Goal: Task Accomplishment & Management: Use online tool/utility

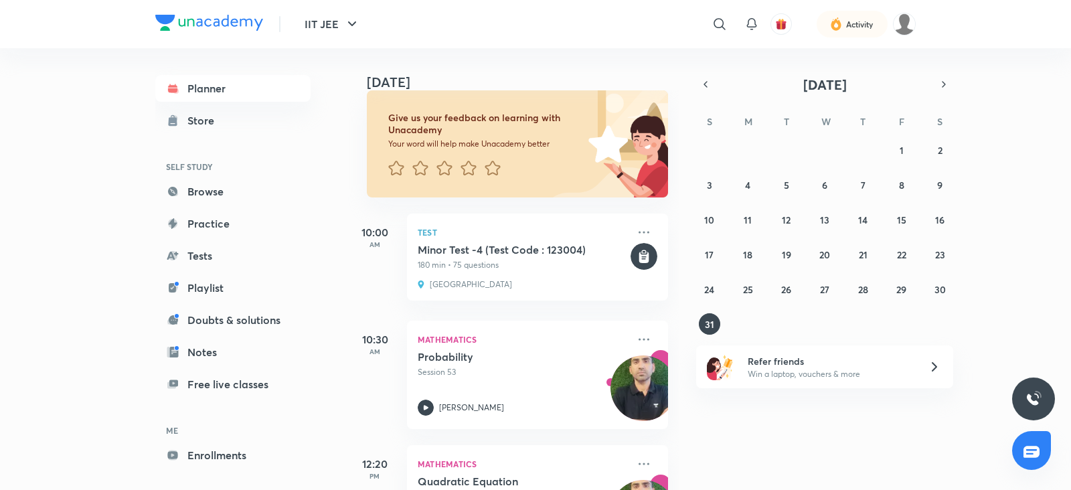
scroll to position [78, 0]
click at [359, 25] on icon "button" at bounding box center [352, 24] width 16 height 16
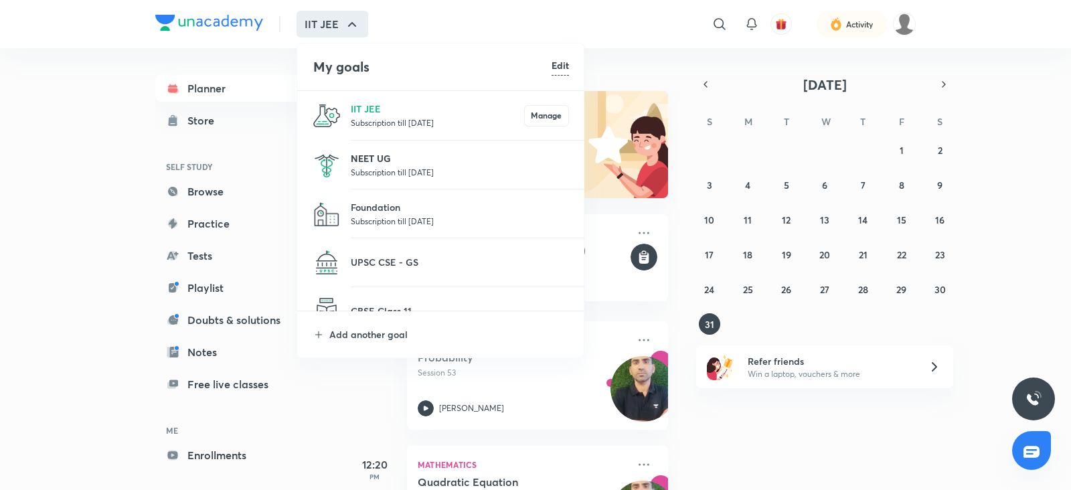
click at [377, 158] on p "NEET UG" at bounding box center [460, 158] width 218 height 14
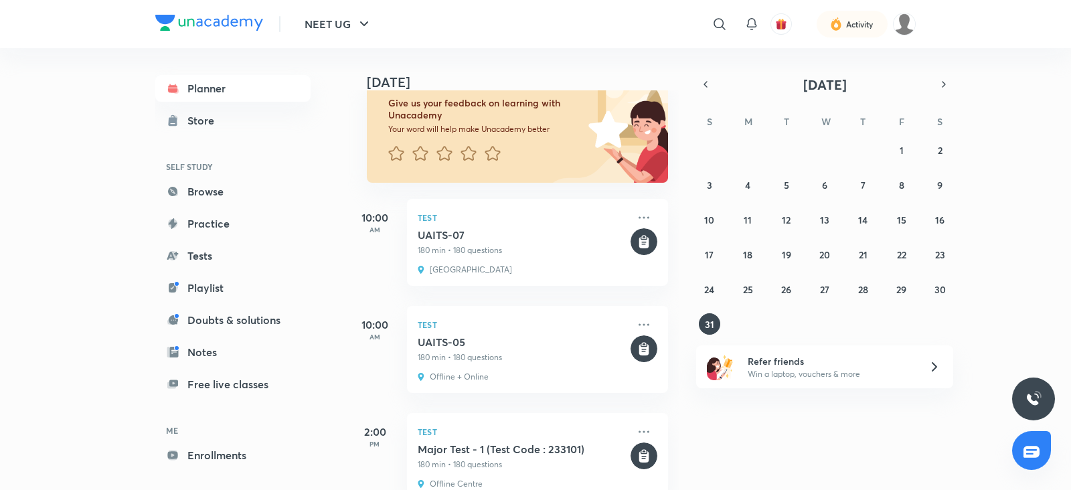
scroll to position [130, 0]
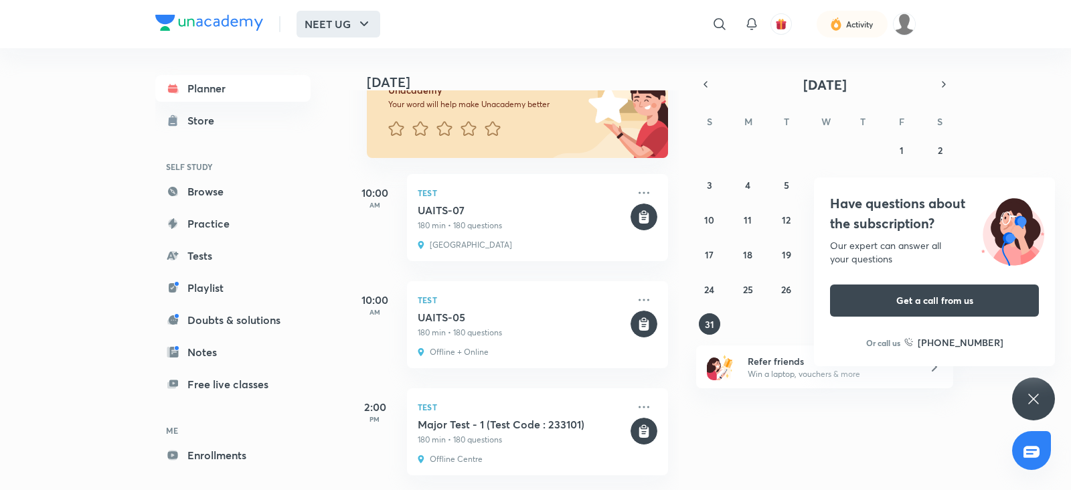
click at [368, 13] on button "NEET UG" at bounding box center [339, 24] width 84 height 27
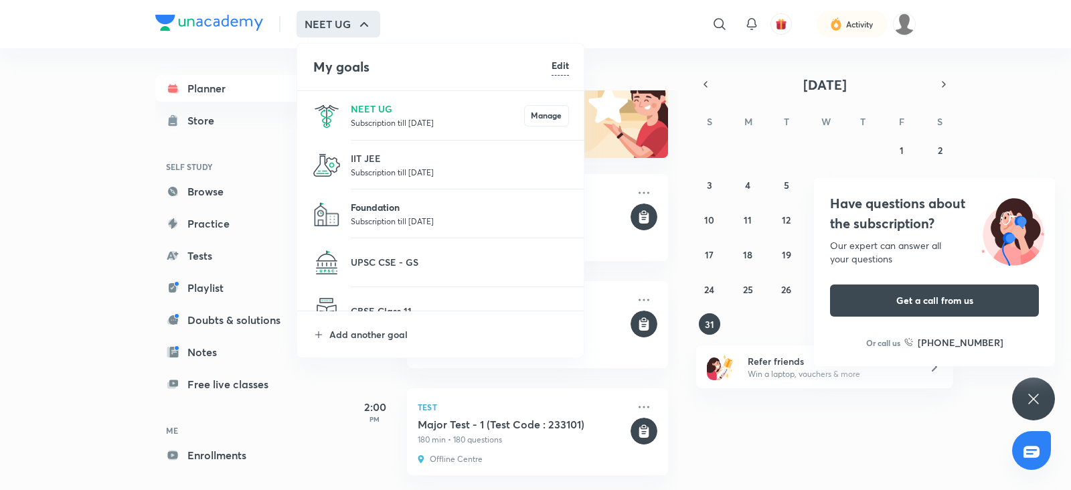
click at [366, 202] on p "Foundation" at bounding box center [460, 207] width 218 height 14
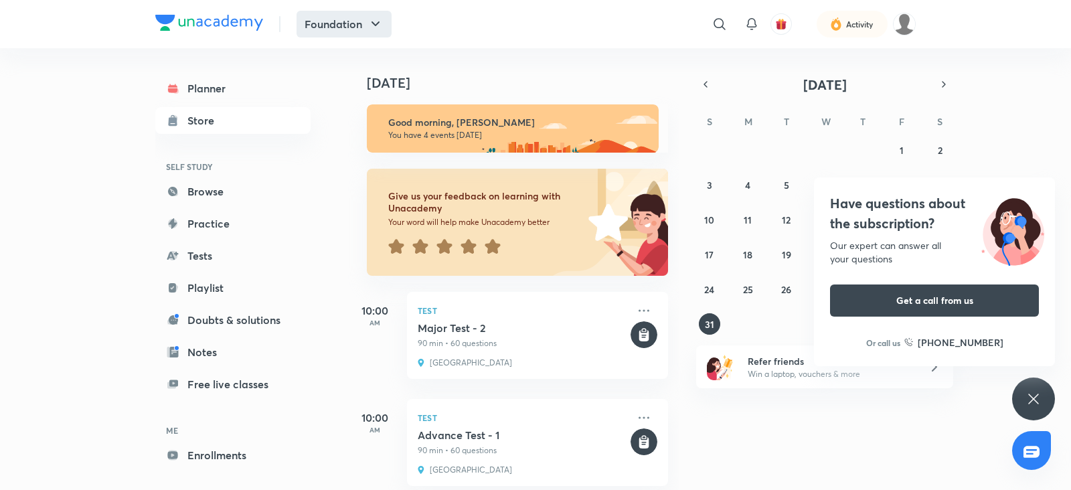
click at [382, 19] on icon "button" at bounding box center [376, 24] width 16 height 16
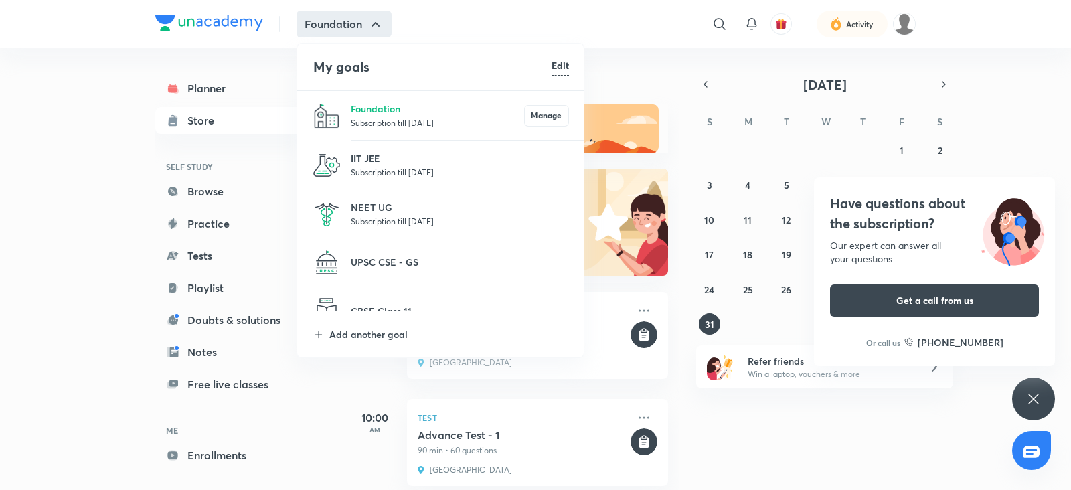
click at [404, 163] on p "IIT JEE" at bounding box center [460, 158] width 218 height 14
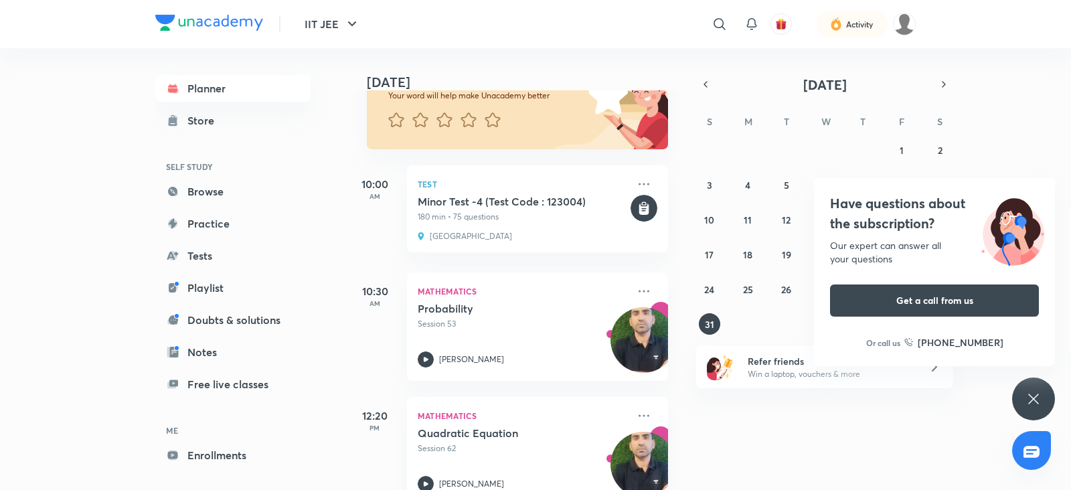
scroll to position [135, 0]
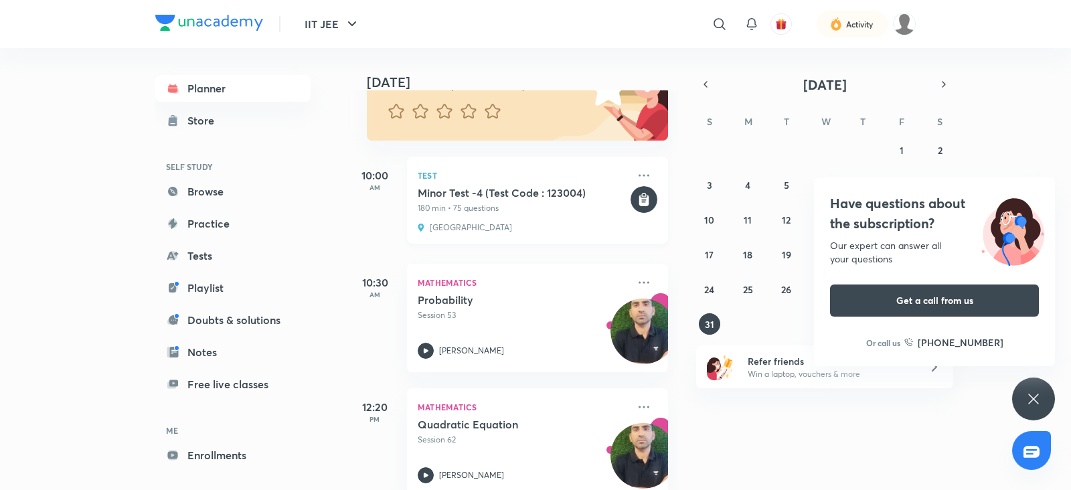
click at [578, 199] on h5 "Minor Test -4 (Test Code : 123004)" at bounding box center [523, 192] width 210 height 13
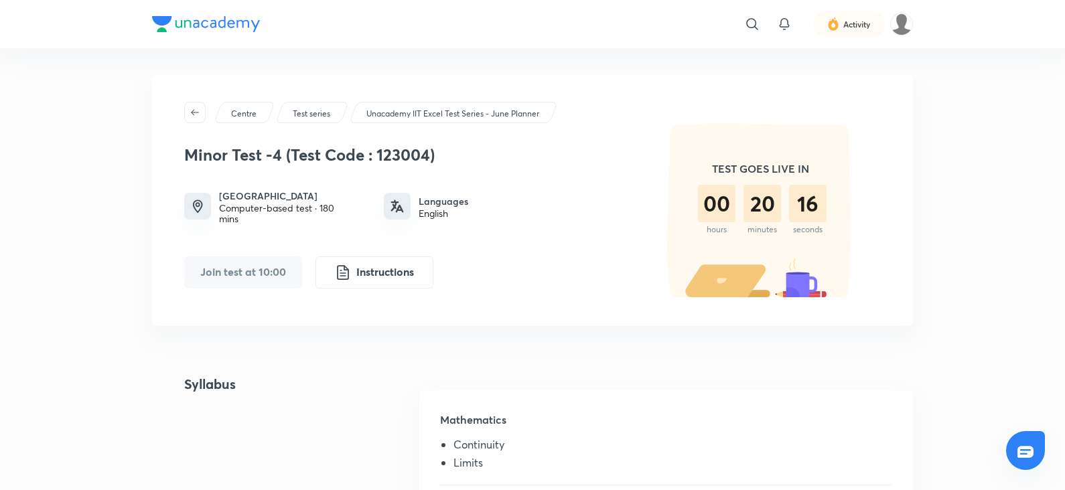
click at [631, 201] on div "Unacadmey Center Computer-based test · 180 mins Languages English" at bounding box center [408, 206] width 449 height 35
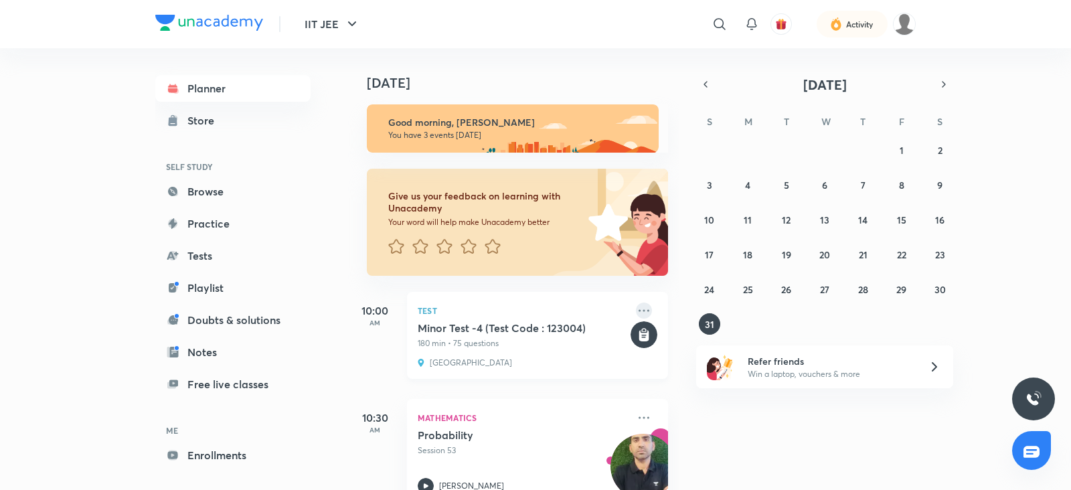
click at [636, 309] on icon at bounding box center [644, 311] width 16 height 16
click at [717, 311] on p "Go to course page" at bounding box center [734, 313] width 92 height 14
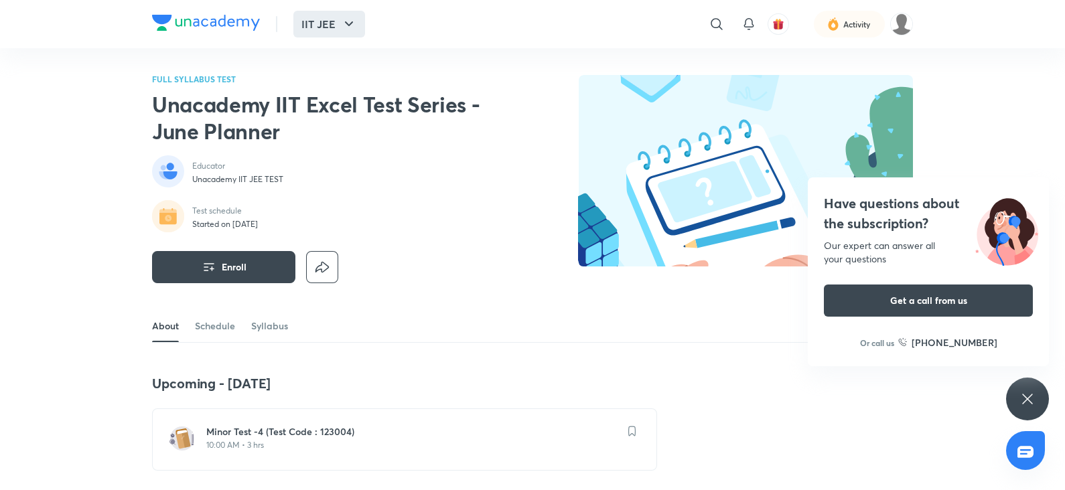
click at [344, 32] on button "IIT JEE" at bounding box center [329, 24] width 72 height 27
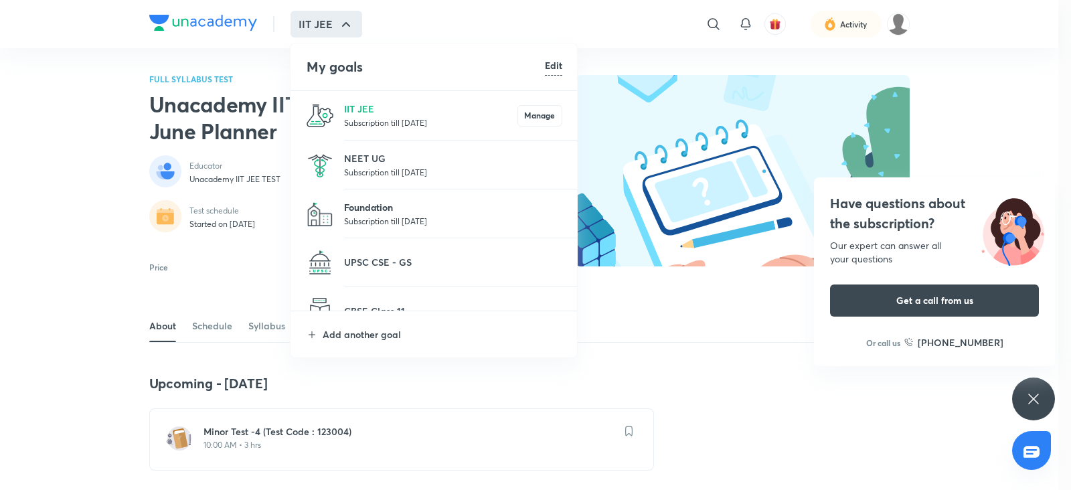
click at [360, 206] on p "Foundation" at bounding box center [453, 207] width 218 height 14
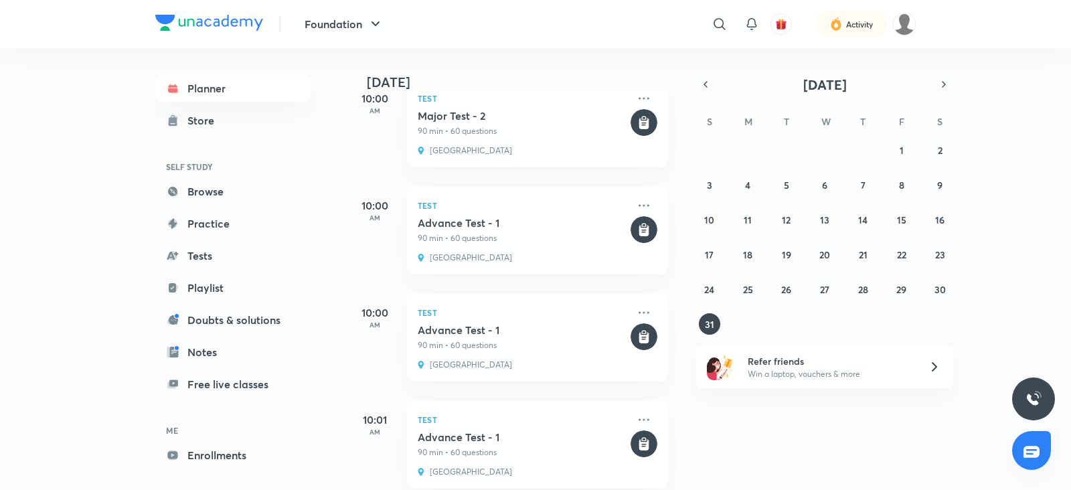
scroll to position [238, 0]
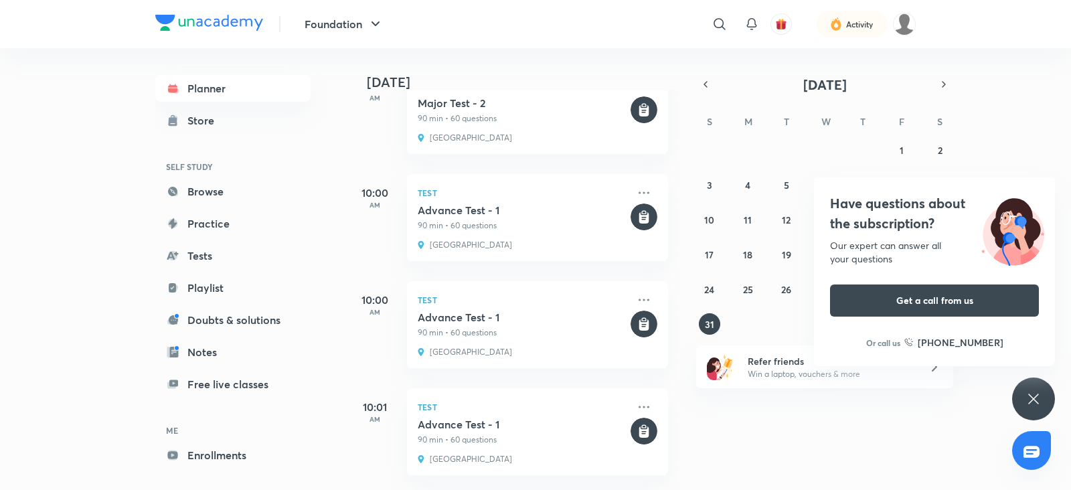
click at [1046, 392] on div "Have questions about the subscription? Our expert can answer all your questions…" at bounding box center [1033, 399] width 43 height 43
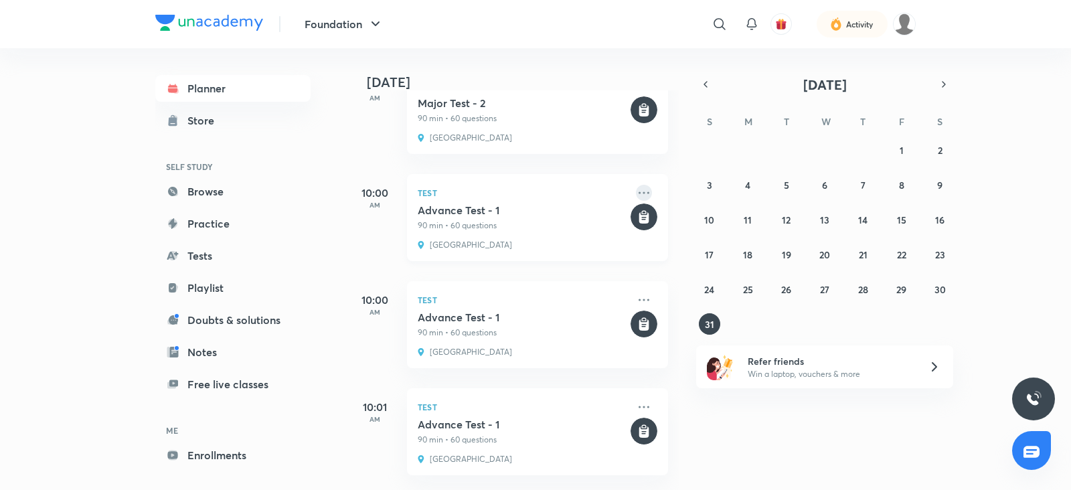
click at [636, 185] on icon at bounding box center [644, 193] width 16 height 16
click at [740, 185] on p "Go to course page" at bounding box center [734, 182] width 92 height 14
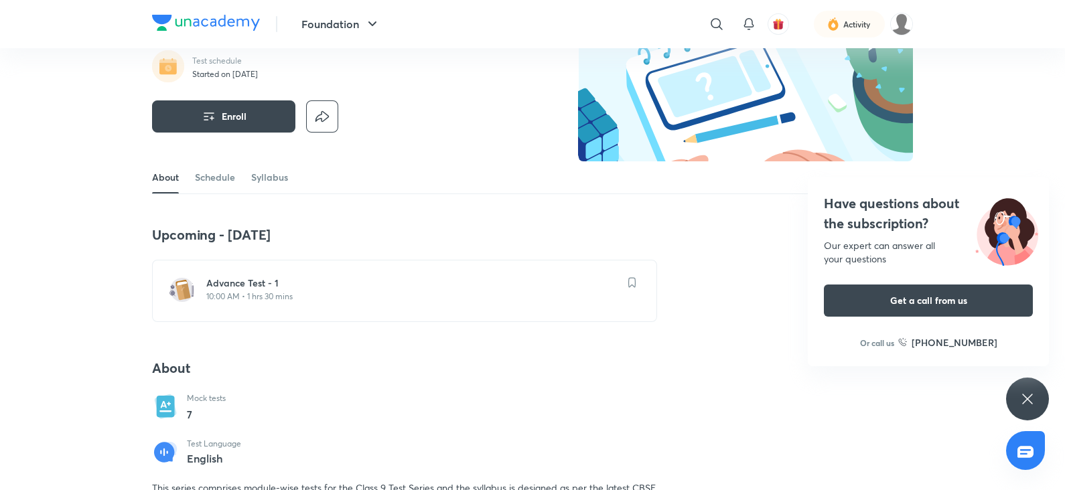
scroll to position [106, 0]
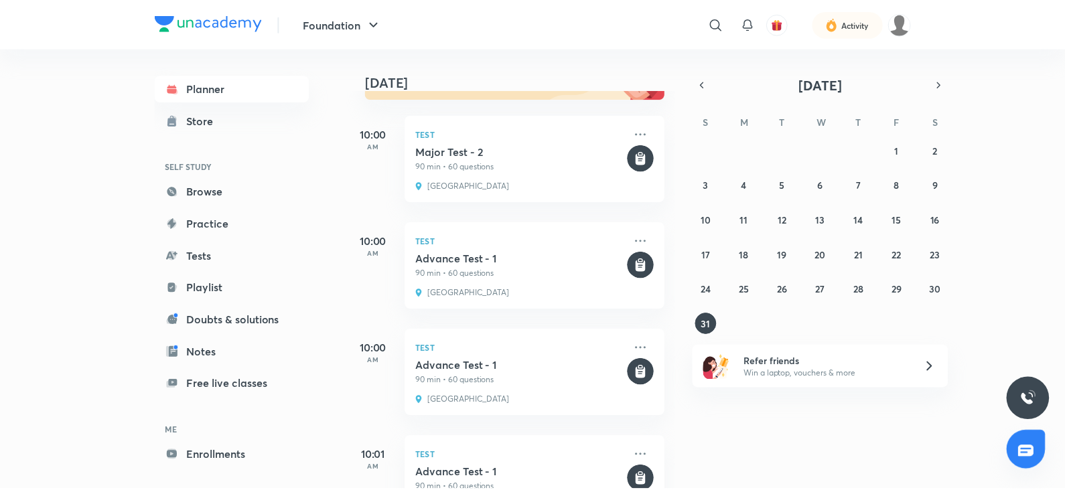
scroll to position [177, 0]
click at [636, 345] on icon at bounding box center [644, 348] width 16 height 16
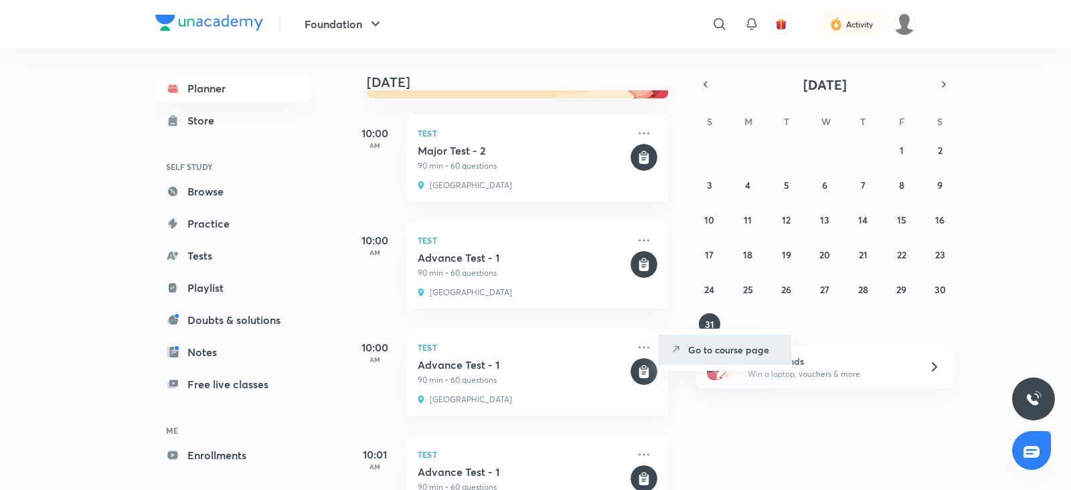
click at [723, 353] on p "Go to course page" at bounding box center [734, 350] width 92 height 14
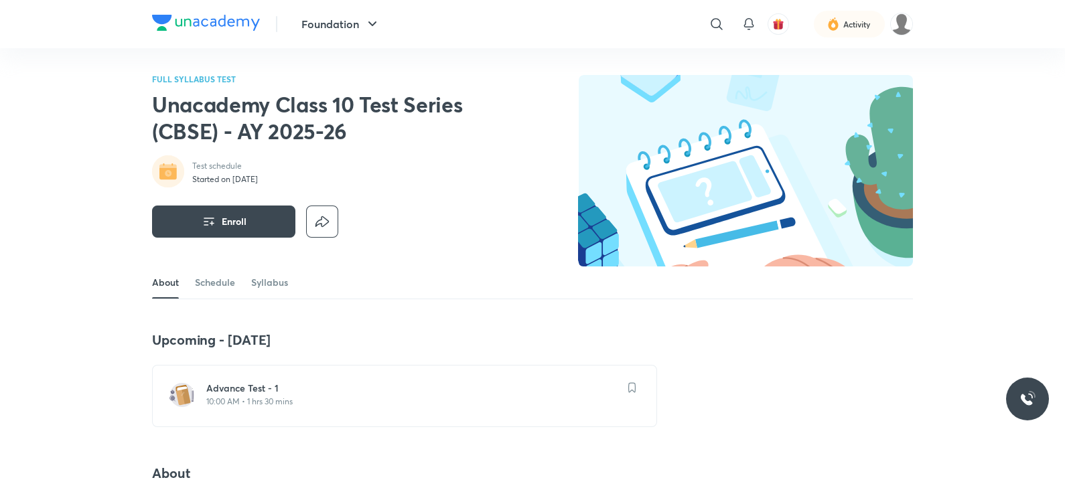
click at [370, 25] on icon "button" at bounding box center [372, 24] width 16 height 16
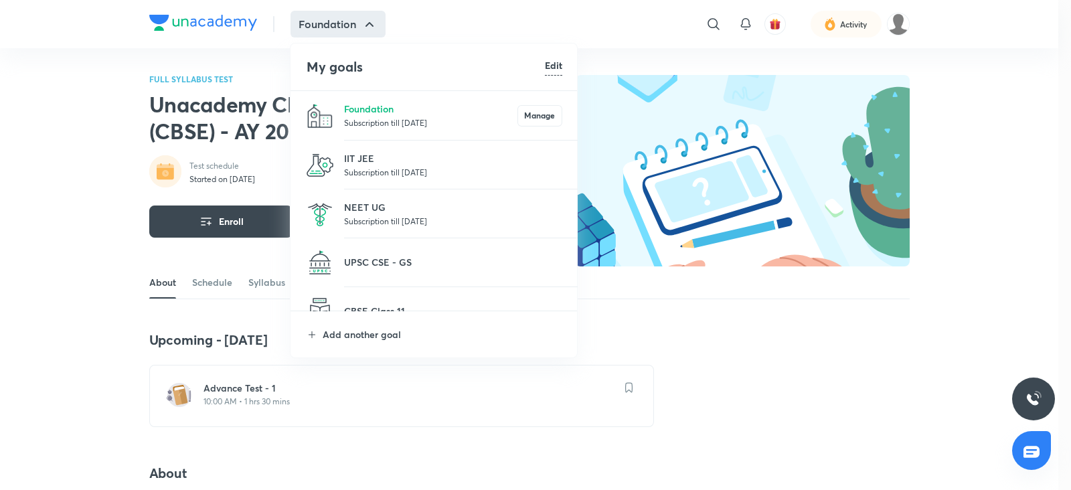
click at [383, 180] on li "IIT JEE Subscription till 6 Feb 2027" at bounding box center [435, 165] width 288 height 49
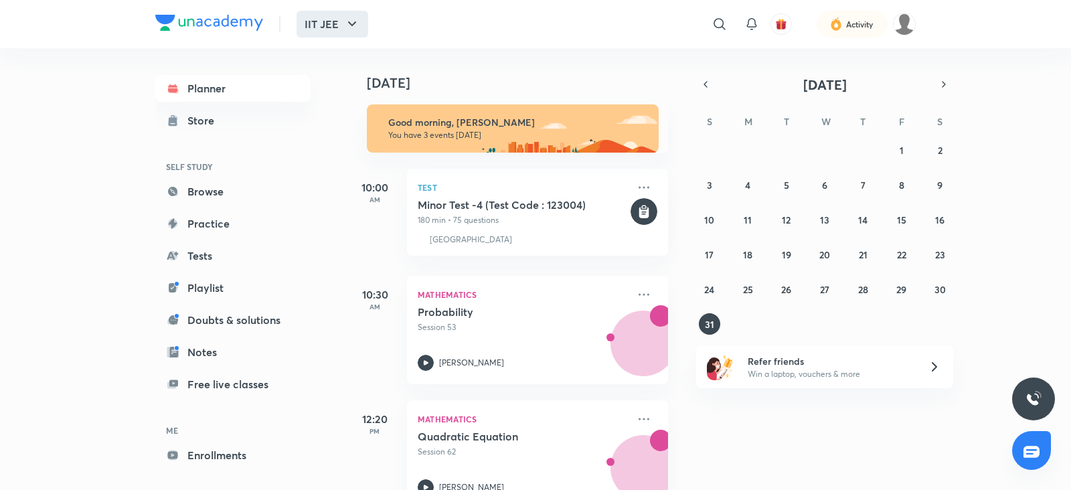
click at [350, 19] on icon "button" at bounding box center [352, 24] width 16 height 16
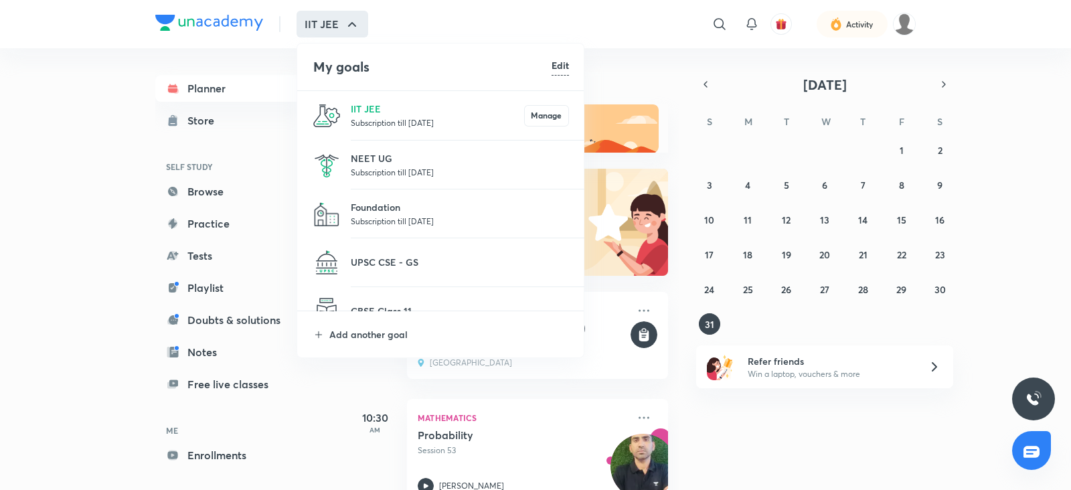
click at [392, 217] on p "Subscription till 6 Feb 2026" at bounding box center [460, 220] width 218 height 13
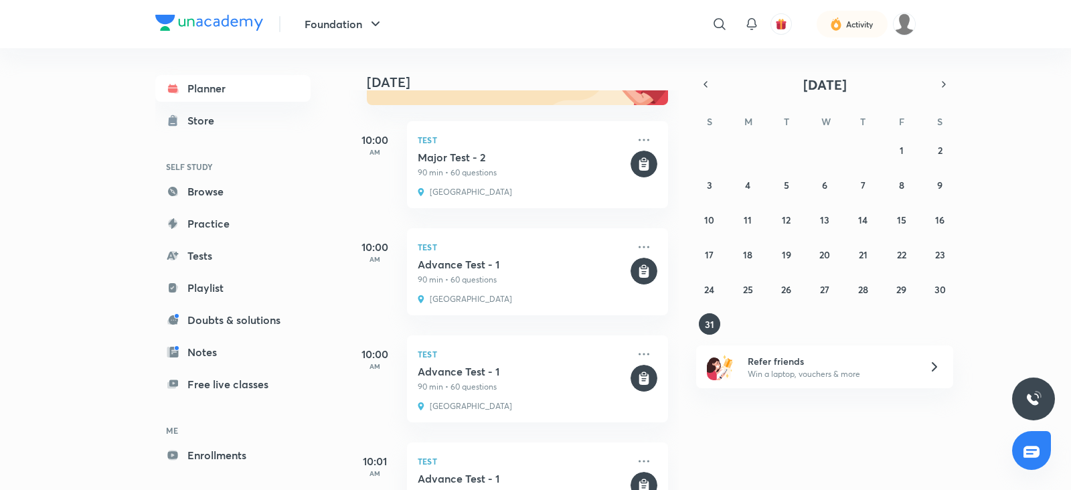
scroll to position [238, 0]
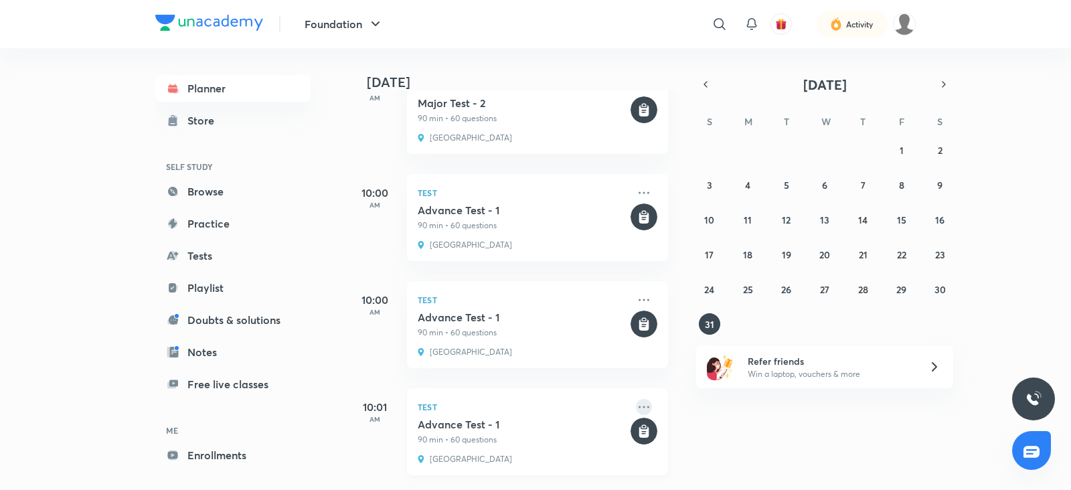
click at [636, 399] on icon at bounding box center [644, 407] width 16 height 16
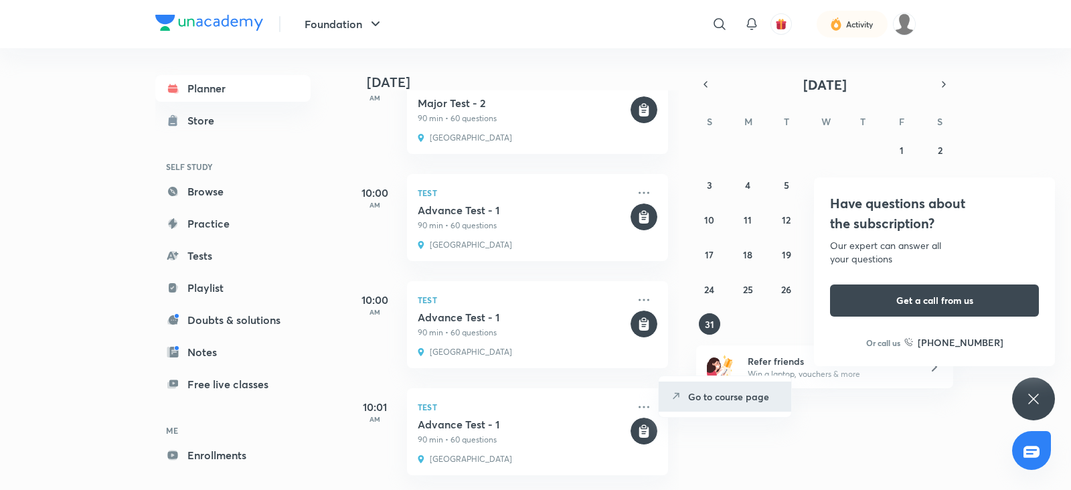
click at [734, 401] on p "Go to course page" at bounding box center [734, 397] width 92 height 14
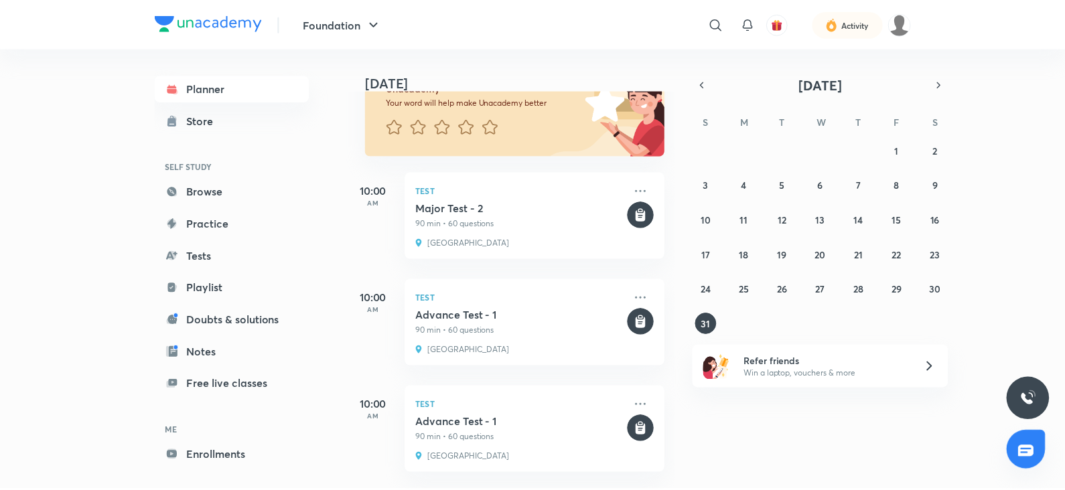
scroll to position [121, 0]
click at [639, 190] on icon at bounding box center [644, 190] width 11 height 2
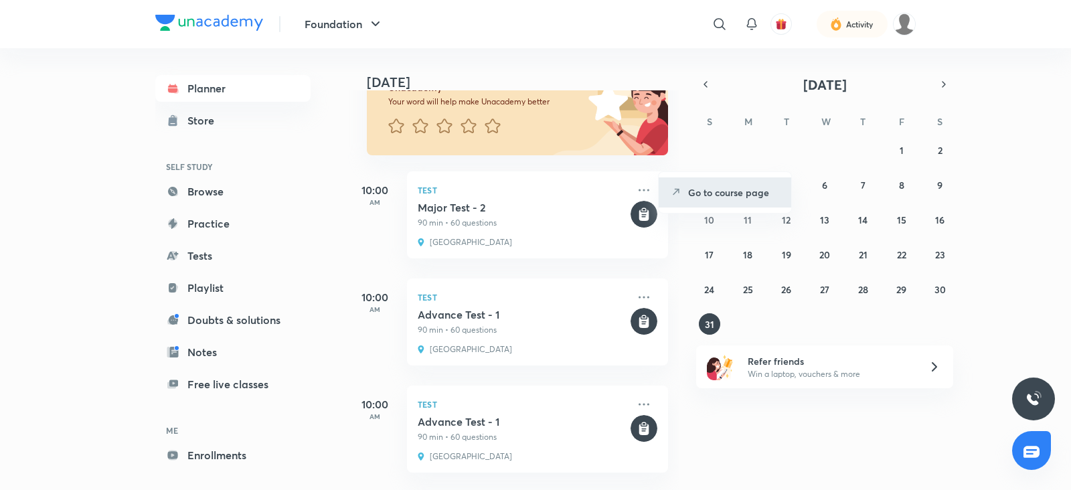
click at [722, 191] on p "Go to course page" at bounding box center [734, 192] width 92 height 14
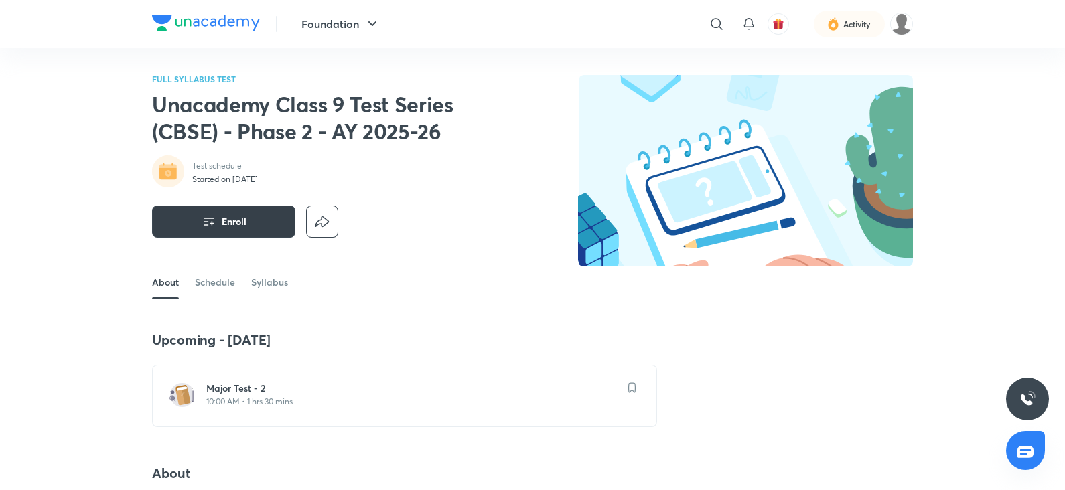
click at [250, 226] on button "Enroll" at bounding box center [223, 222] width 143 height 32
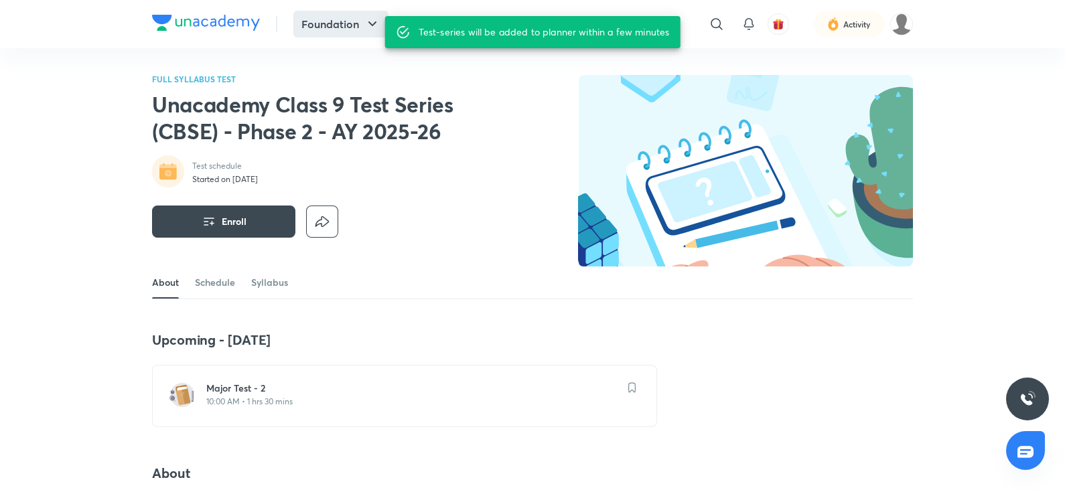
click at [371, 27] on icon "button" at bounding box center [372, 24] width 16 height 16
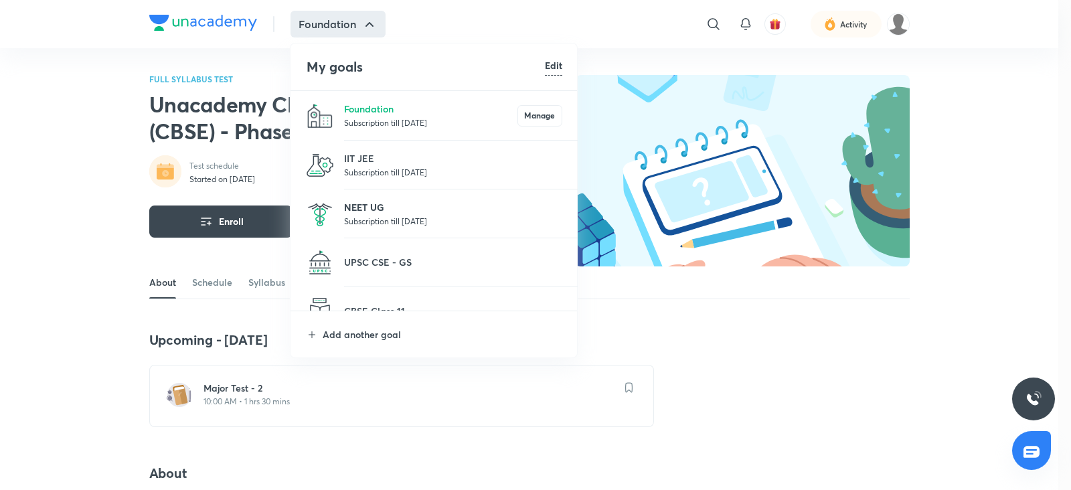
click at [386, 202] on p "NEET UG" at bounding box center [453, 207] width 218 height 14
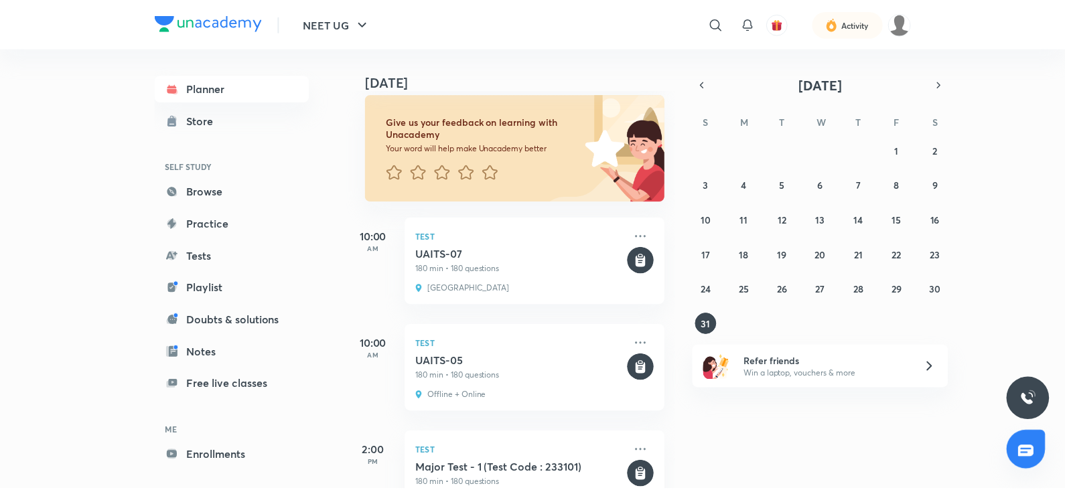
scroll to position [130, 0]
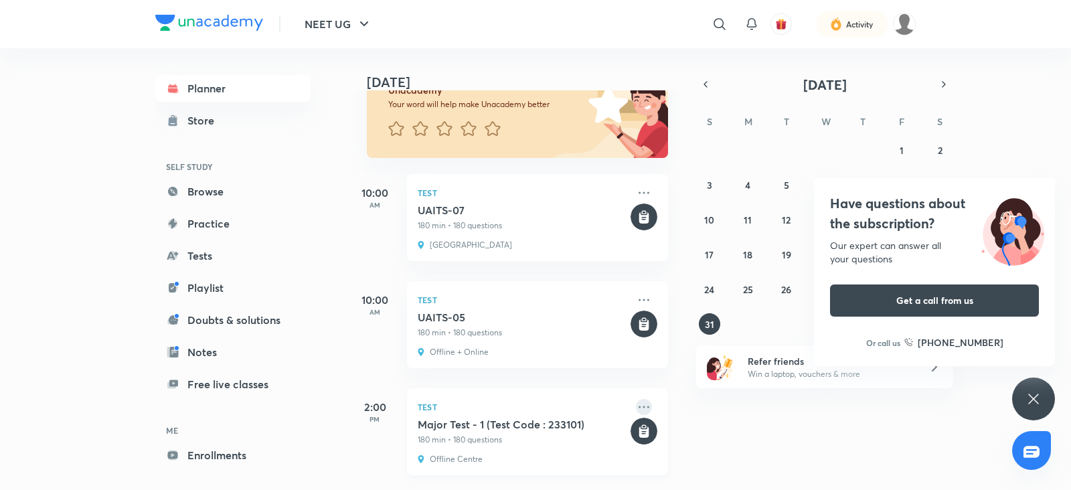
click at [636, 399] on icon at bounding box center [644, 407] width 16 height 16
click at [728, 400] on p "Go to course page" at bounding box center [734, 397] width 92 height 14
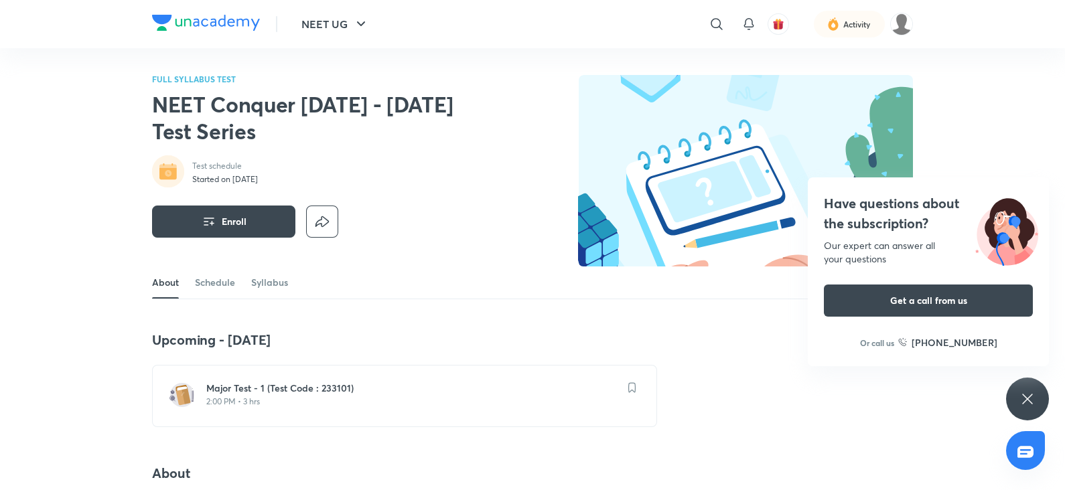
click at [531, 141] on div "FULL SYLLABUS TEST NEET Conquer June 2025 - 2026 Test Series Test schedule Star…" at bounding box center [532, 171] width 761 height 192
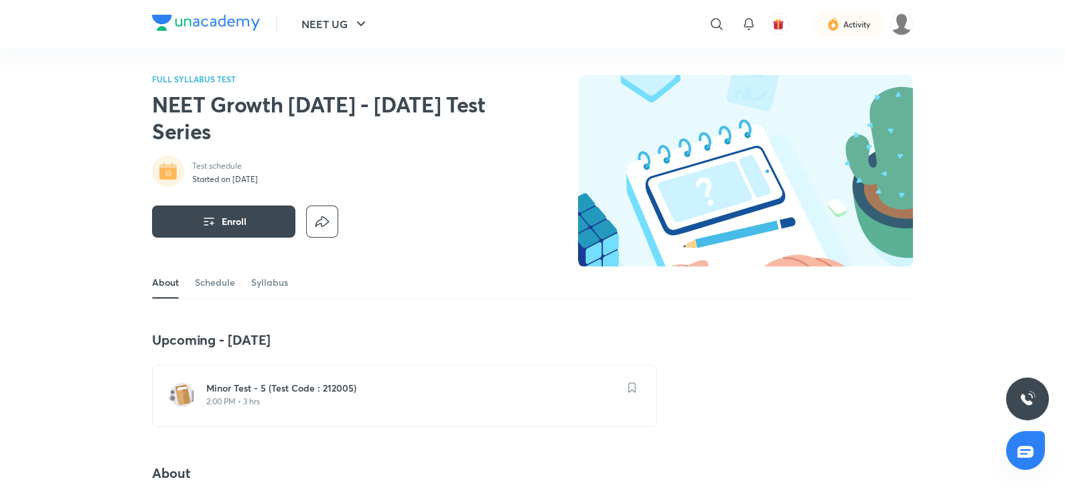
scroll to position [45, 0]
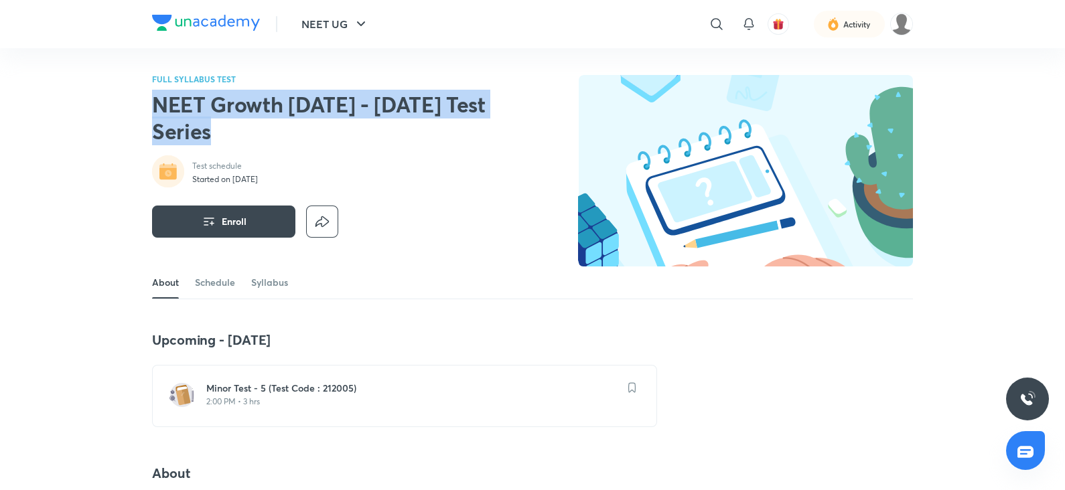
drag, startPoint x: 147, startPoint y: 106, endPoint x: 244, endPoint y: 134, distance: 100.9
copy h2 "NEET Growth [DATE] - [DATE] Test Series"
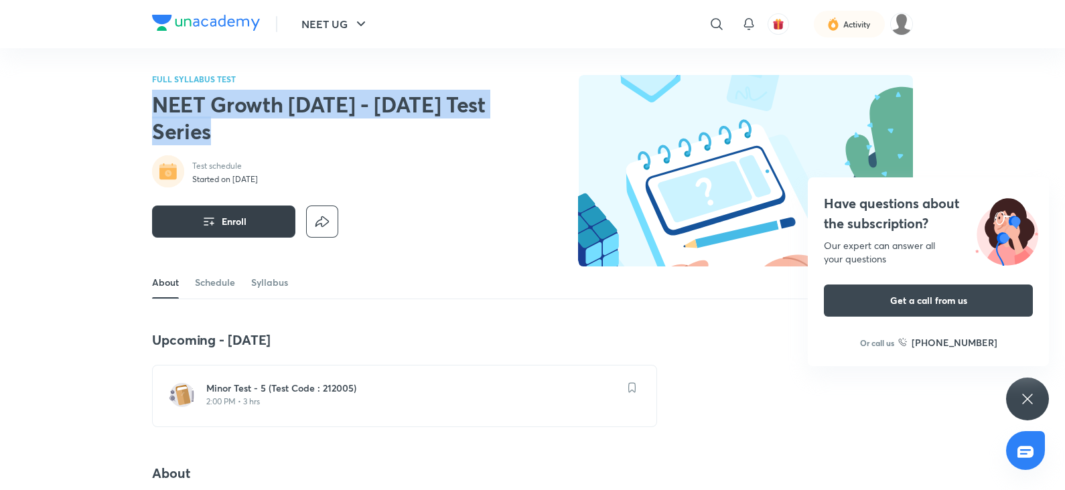
click at [241, 224] on span "Enroll" at bounding box center [234, 221] width 25 height 13
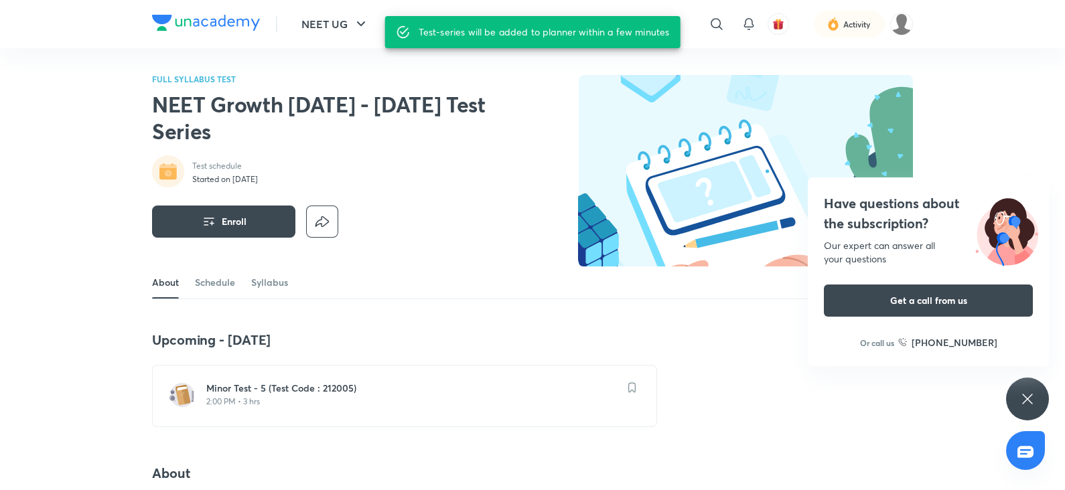
click at [231, 406] on p "2:00 PM • 3 hrs" at bounding box center [412, 401] width 412 height 11
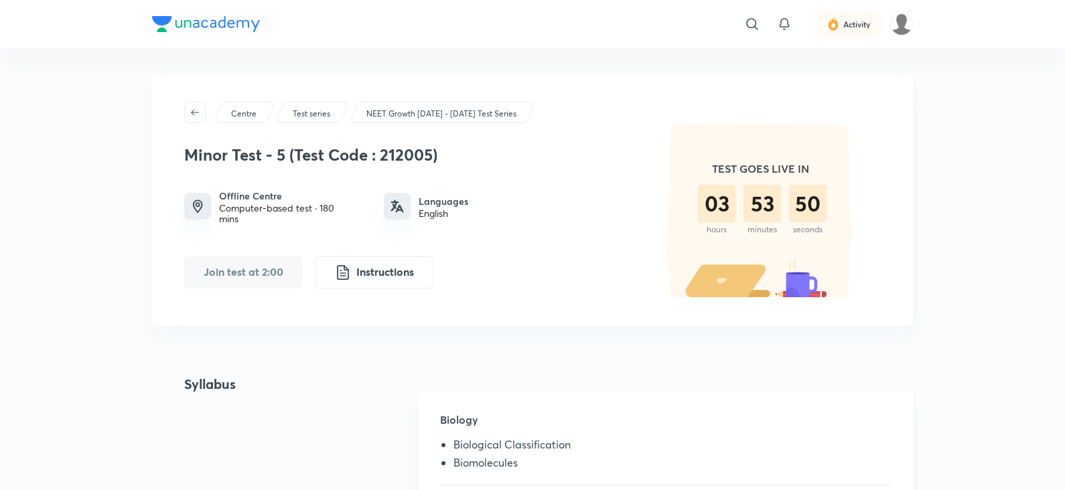
click at [538, 76] on div "Centre Test series NEET Growth May 2025 - 2026 Test Series Minor Test - 5 (Test…" at bounding box center [532, 200] width 761 height 251
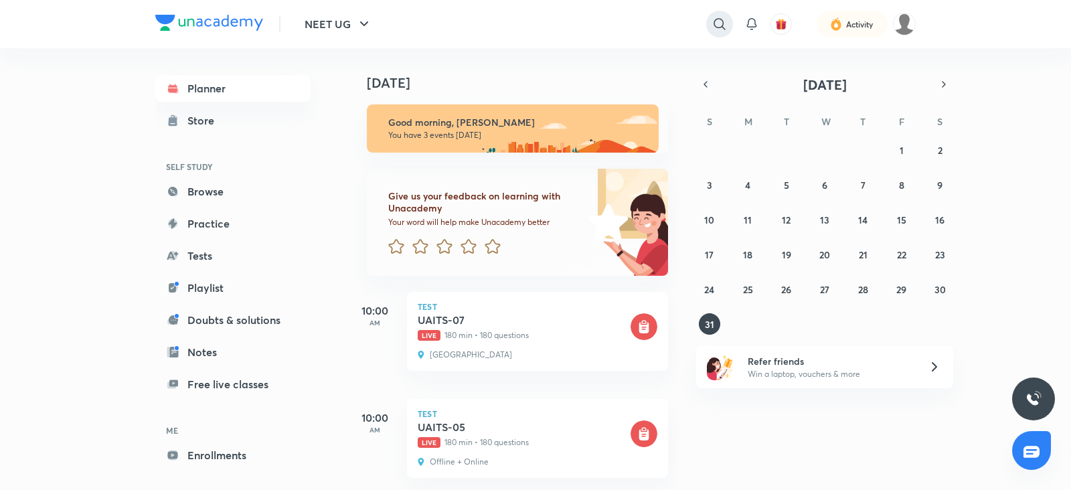
click at [720, 29] on icon at bounding box center [720, 24] width 16 height 16
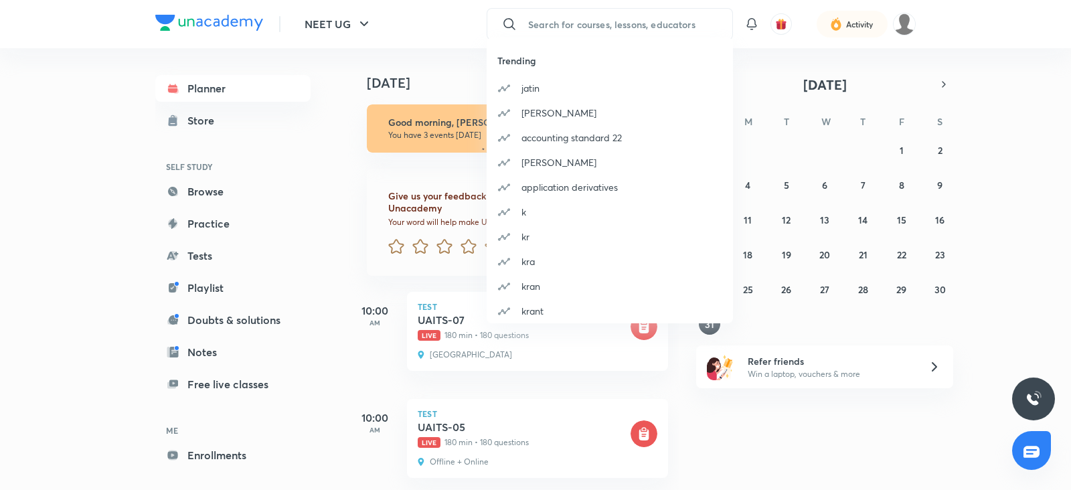
paste input "NEET Growth [DATE] - [DATE] Test Series"
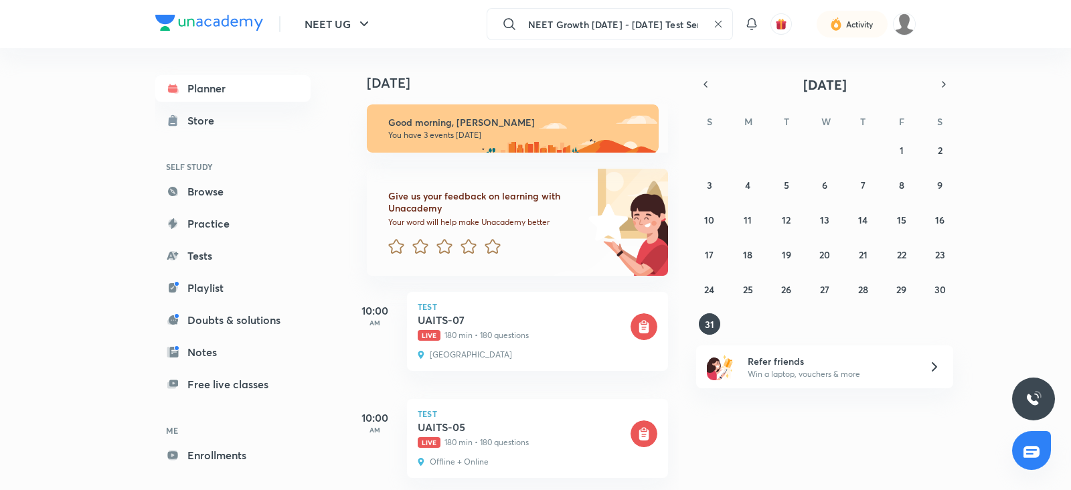
scroll to position [0, 16]
type input "NEET Growth [DATE] - [DATE] Test Series"
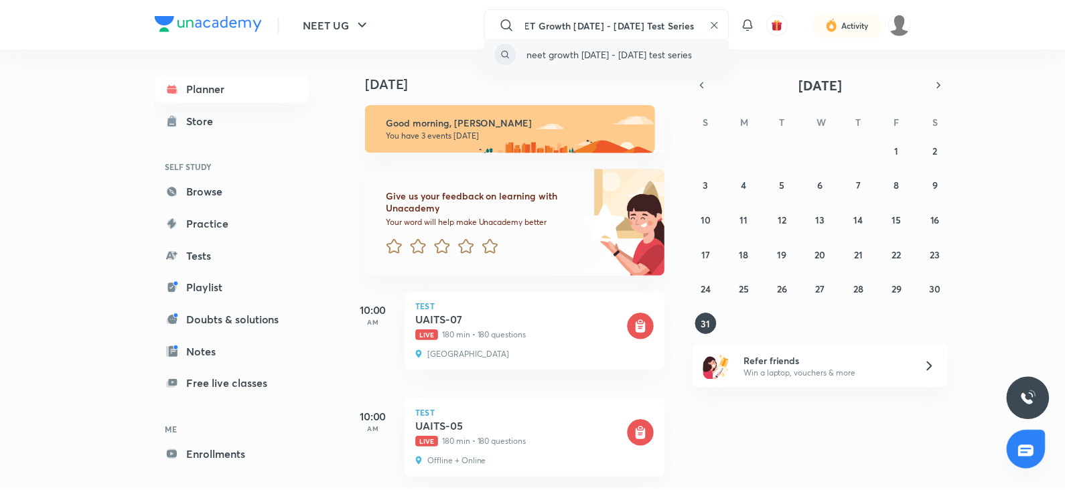
scroll to position [0, 0]
click at [588, 52] on p "neet growth may 2025 - 2026 test series" at bounding box center [613, 54] width 166 height 14
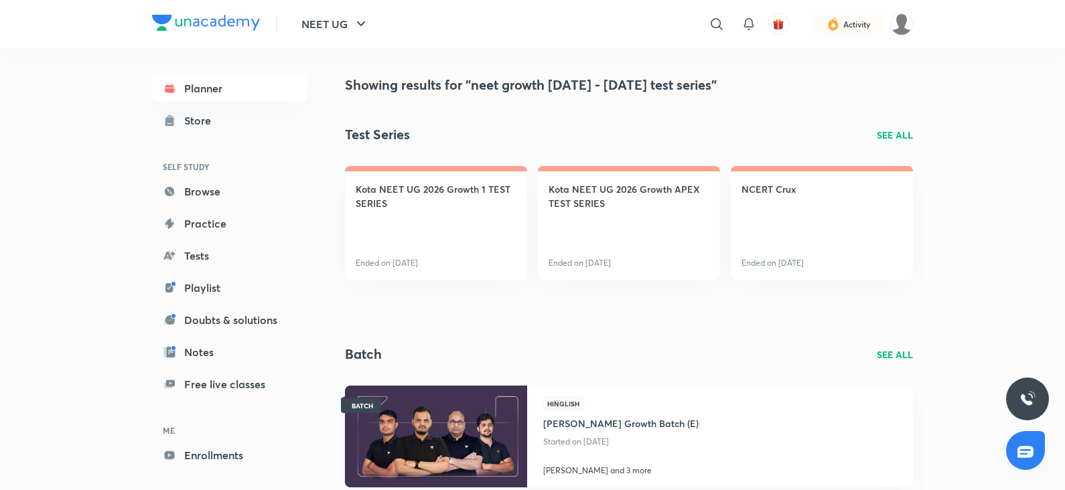
click at [884, 139] on p "SEE ALL" at bounding box center [895, 135] width 36 height 14
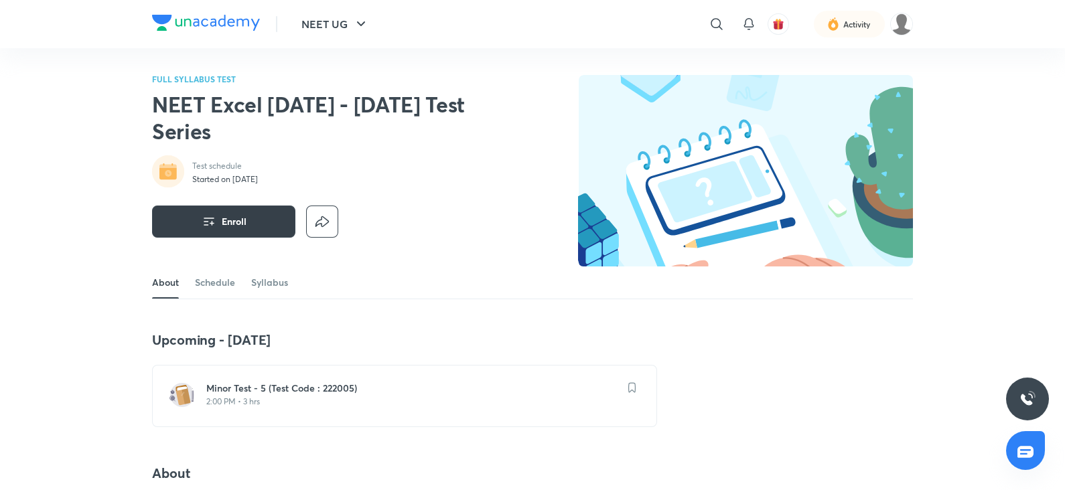
click at [251, 216] on button "Enroll" at bounding box center [223, 222] width 143 height 32
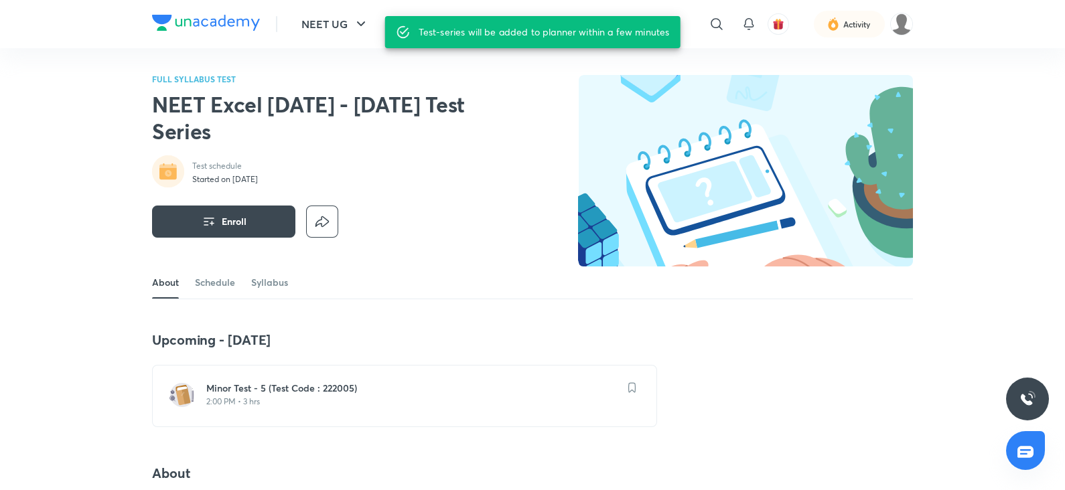
scroll to position [21, 0]
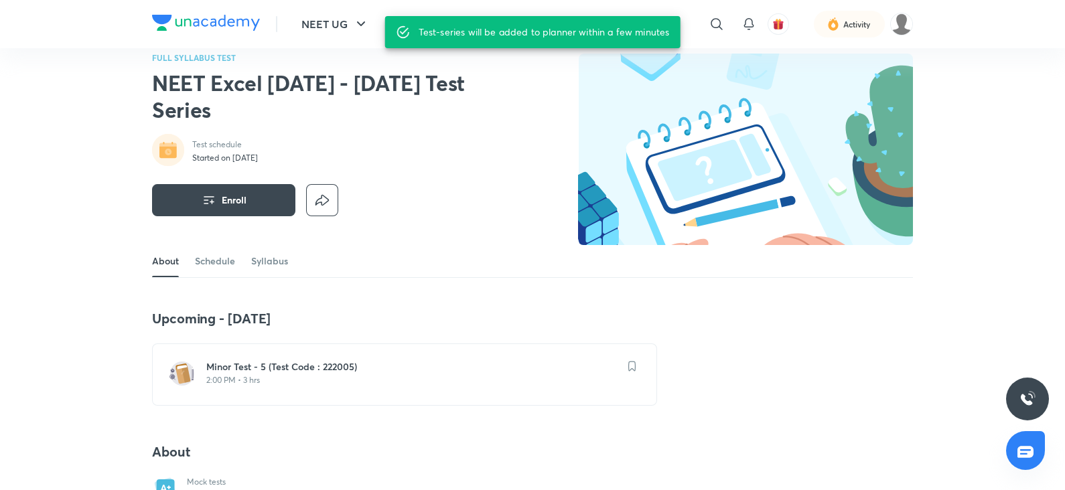
click at [248, 367] on h6 "Minor Test - 5 (Test Code : 222005)" at bounding box center [412, 366] width 412 height 13
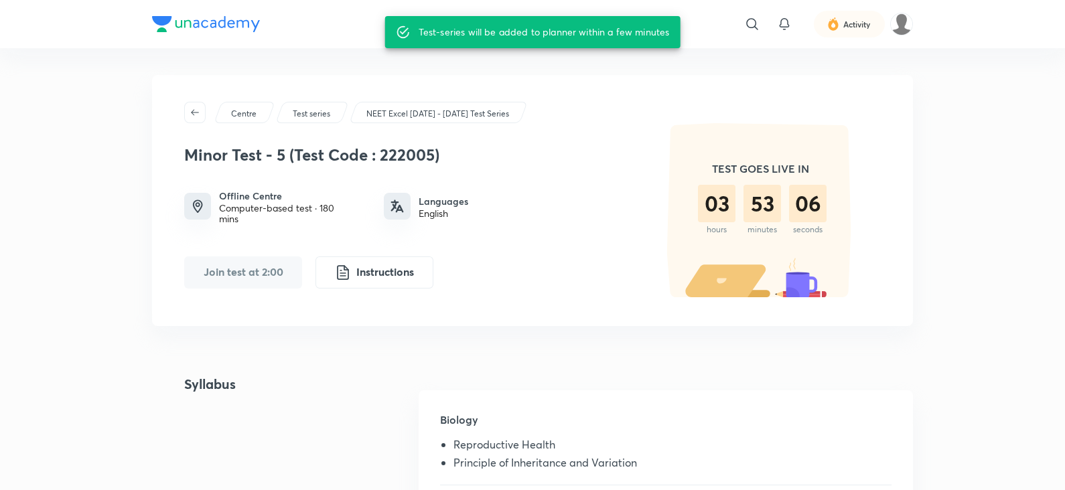
click at [599, 147] on h3 "Minor Test - 5 (Test Code : 222005)" at bounding box center [408, 154] width 449 height 19
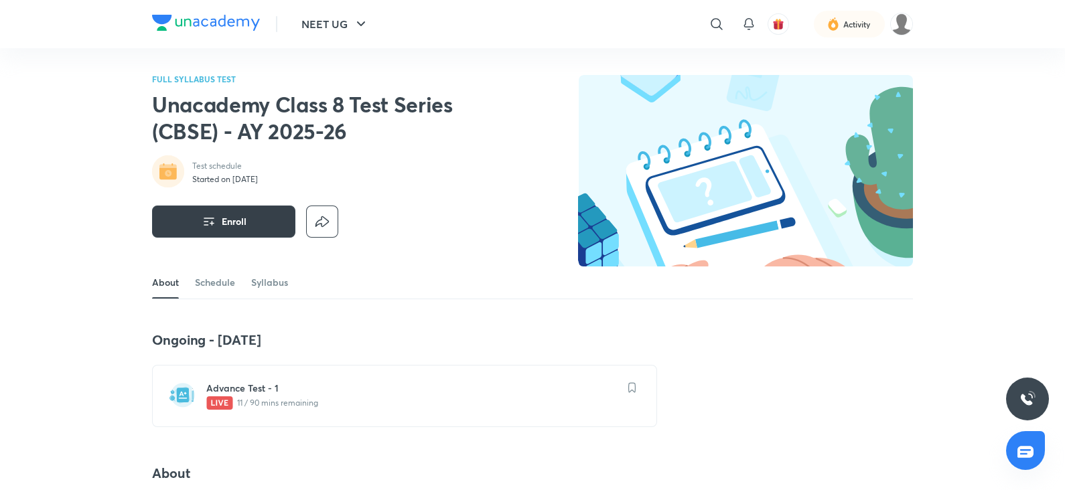
click at [256, 232] on button "Enroll" at bounding box center [223, 222] width 143 height 32
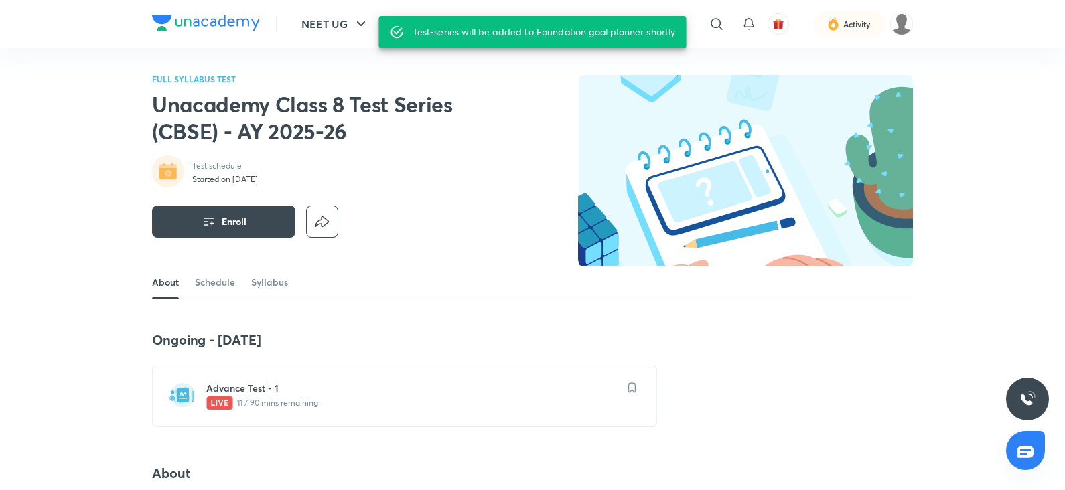
click at [303, 390] on h6 "Advance Test - 1" at bounding box center [412, 388] width 412 height 13
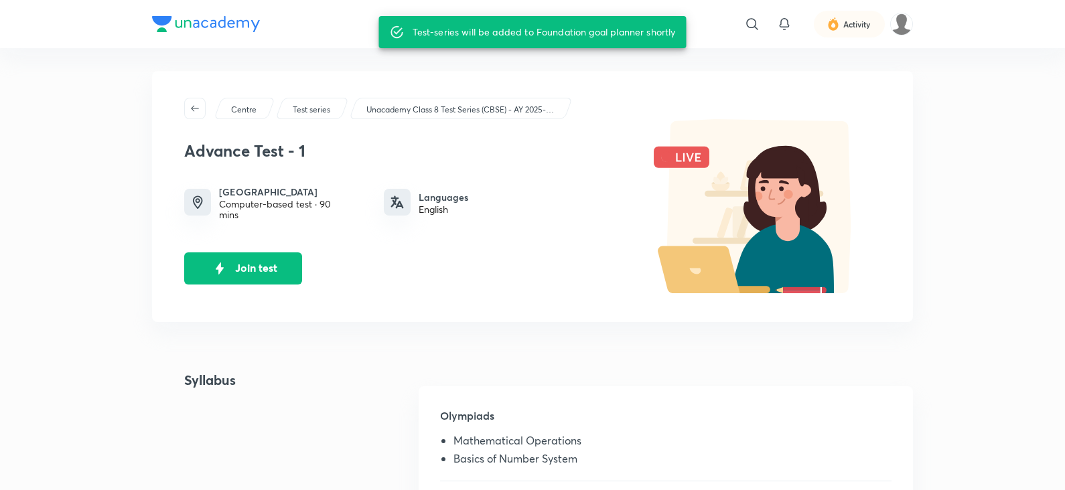
scroll to position [3, 0]
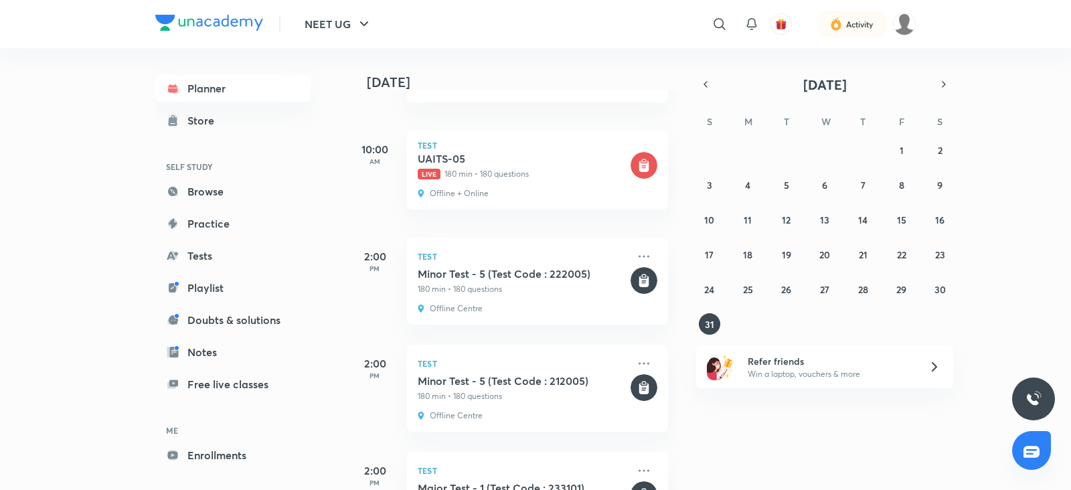
scroll to position [267, 0]
click at [361, 29] on icon "button" at bounding box center [364, 24] width 16 height 16
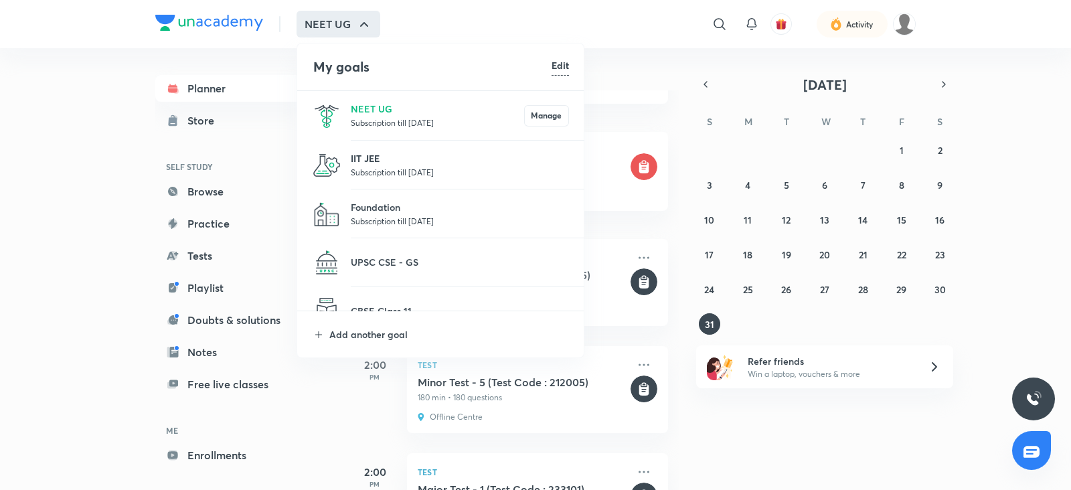
click at [390, 157] on p "IIT JEE" at bounding box center [460, 158] width 218 height 14
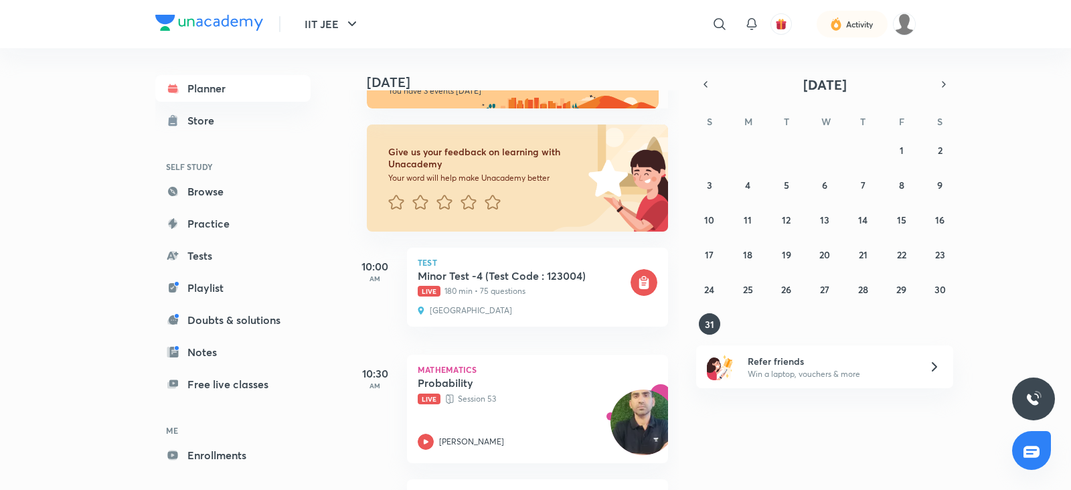
scroll to position [54, 0]
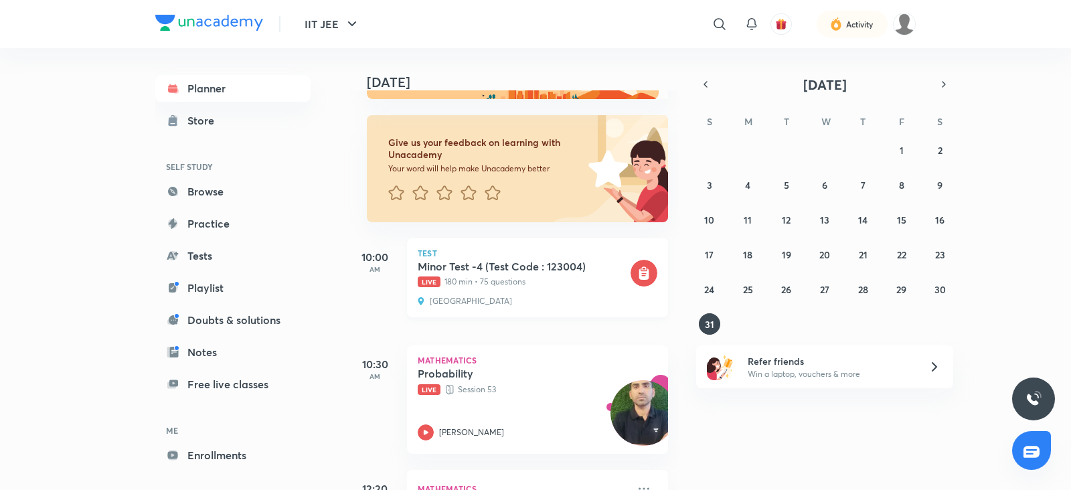
click at [521, 287] on p "Live 180 min • 75 questions" at bounding box center [523, 282] width 210 height 12
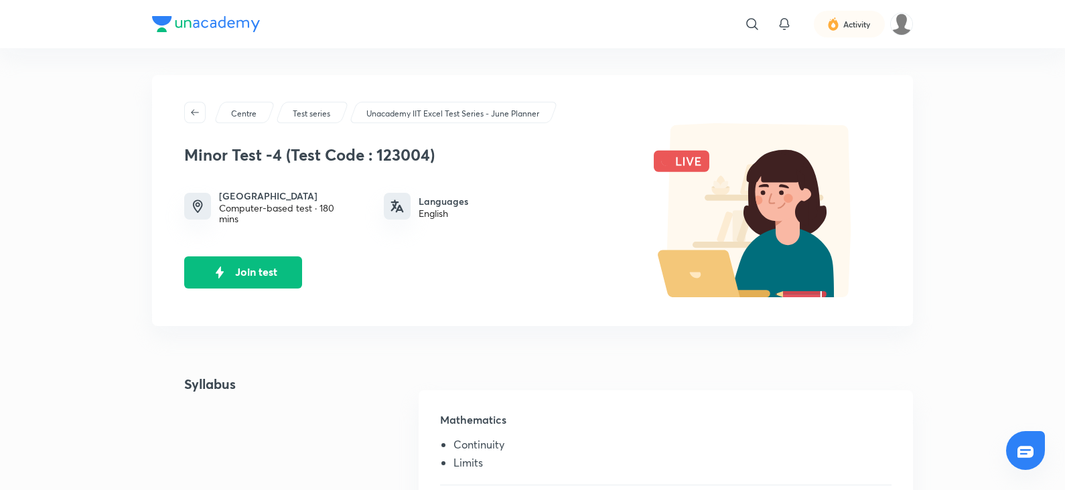
click at [439, 281] on div "Join test" at bounding box center [408, 272] width 449 height 32
click at [271, 281] on button "Join test" at bounding box center [243, 271] width 118 height 32
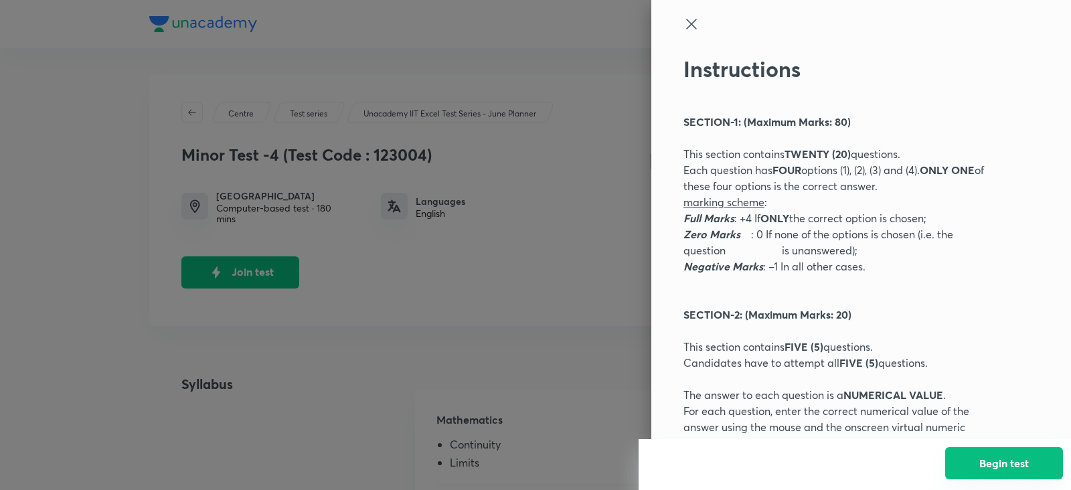
click at [1019, 467] on button "Begin test" at bounding box center [1005, 463] width 118 height 32
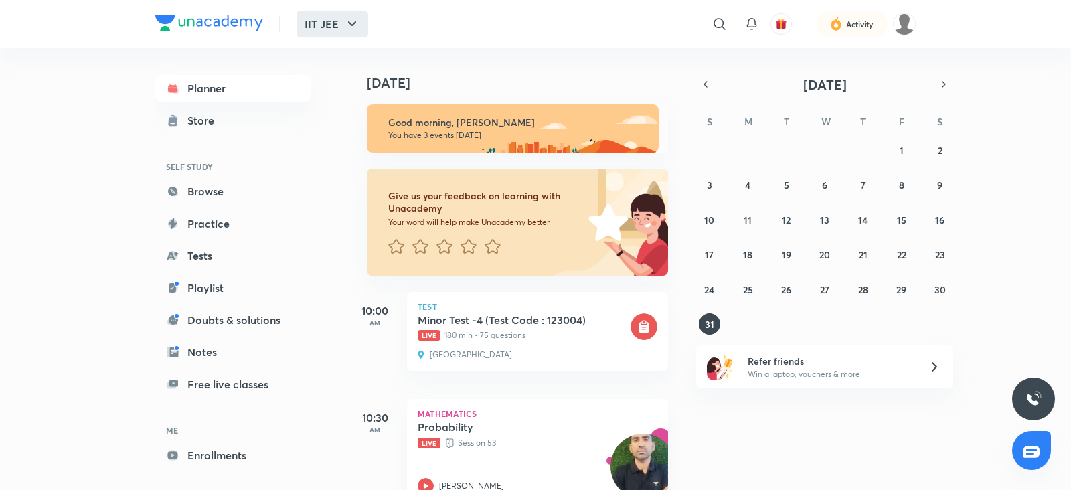
click at [354, 33] on button "IIT JEE" at bounding box center [333, 24] width 72 height 27
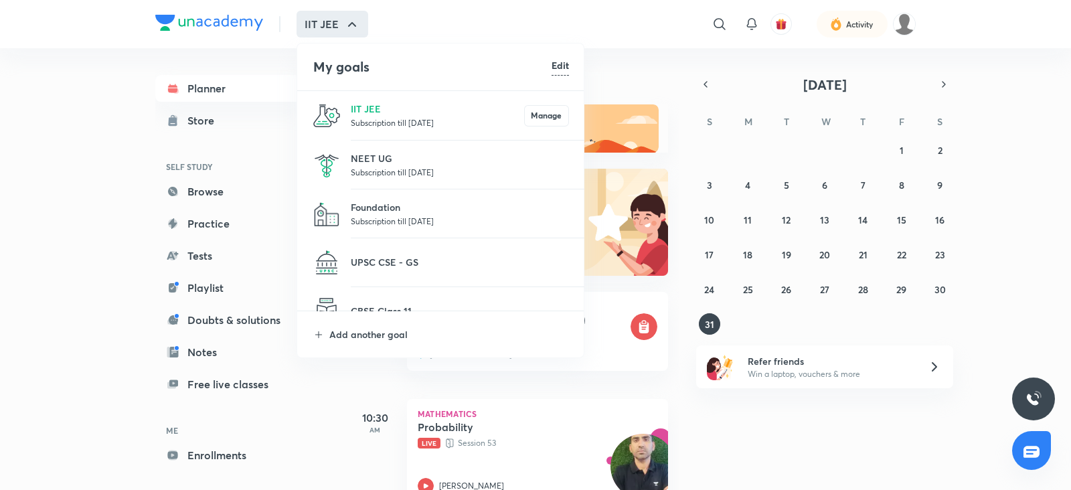
click at [410, 226] on p "Subscription till 6 Feb 2026" at bounding box center [460, 220] width 218 height 13
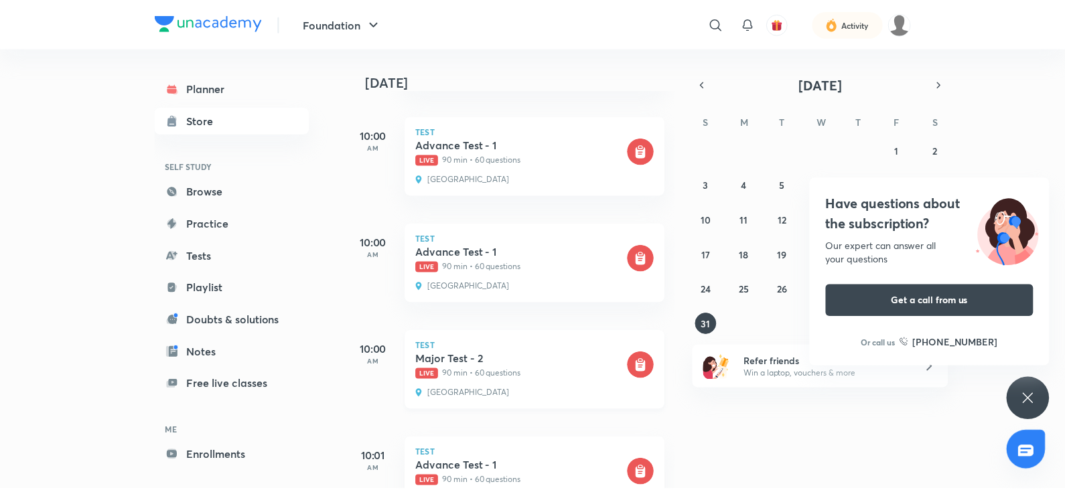
scroll to position [345, 0]
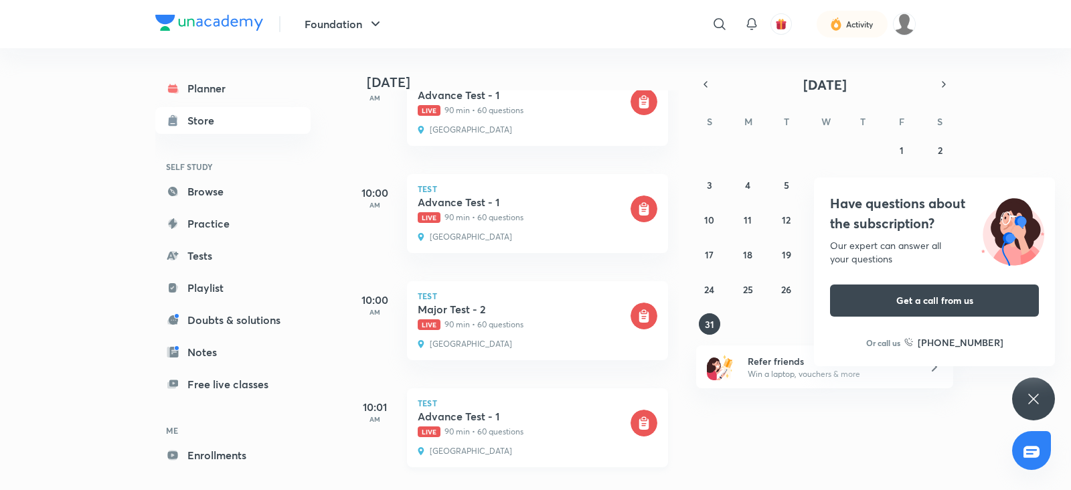
click at [530, 410] on h5 "Advance Test - 1" at bounding box center [523, 416] width 210 height 13
click at [462, 426] on p "Live 90 min • 60 questions" at bounding box center [523, 432] width 210 height 12
click at [444, 426] on p "Live 90 min • 60 questions" at bounding box center [523, 432] width 210 height 12
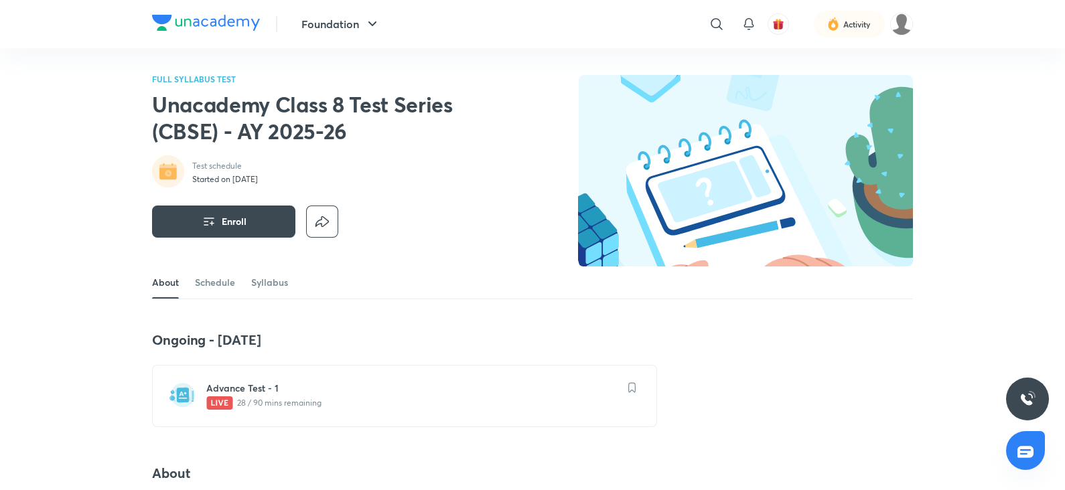
click at [233, 410] on div "Advance Test - 1 28 / 90 mins remaining" at bounding box center [412, 396] width 412 height 29
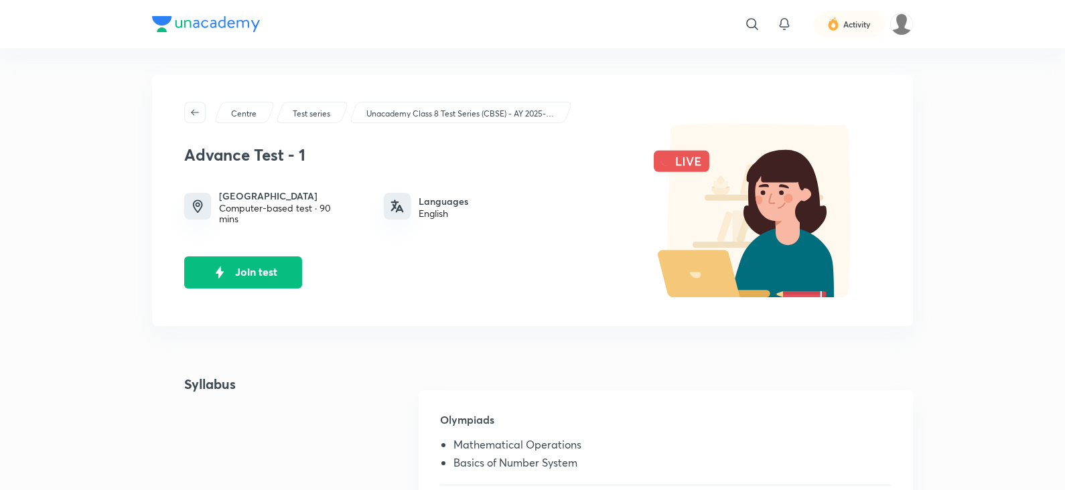
click at [496, 216] on div "Languages English" at bounding box center [467, 206] width 167 height 27
click at [283, 277] on button "Join test" at bounding box center [243, 271] width 118 height 32
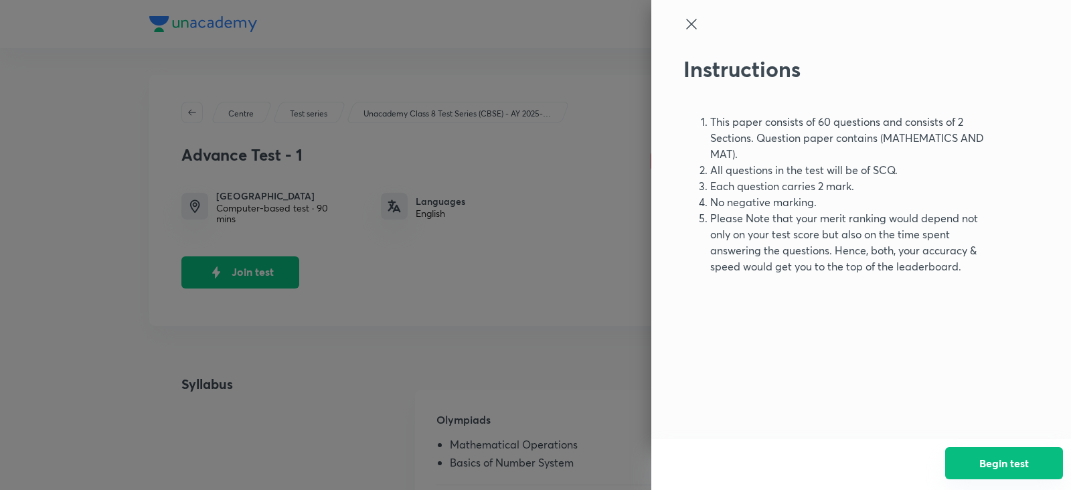
click at [1010, 477] on button "Begin test" at bounding box center [1005, 463] width 118 height 32
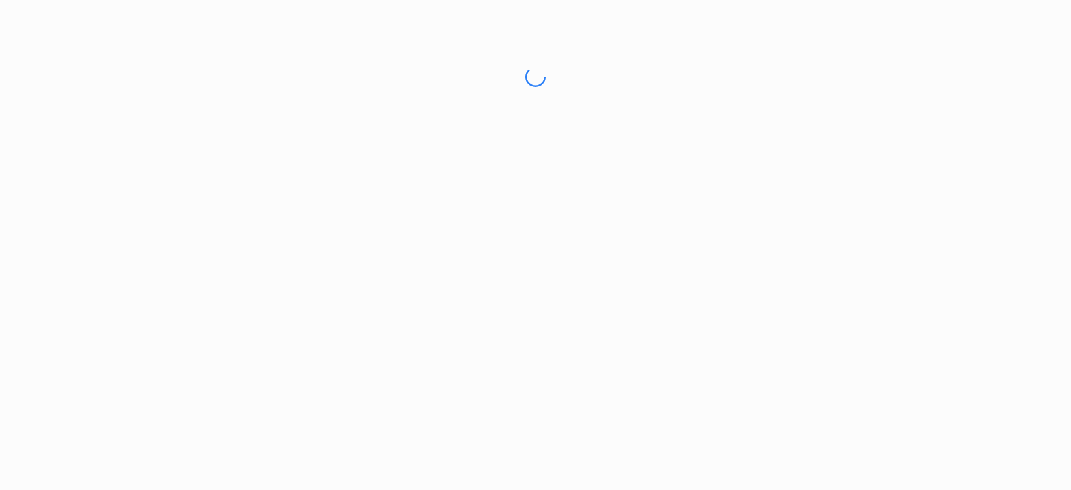
click at [1010, 154] on html "No internet connection Advance Test - 1 | Unacademy Unacademy Support How can w…" at bounding box center [535, 77] width 1071 height 154
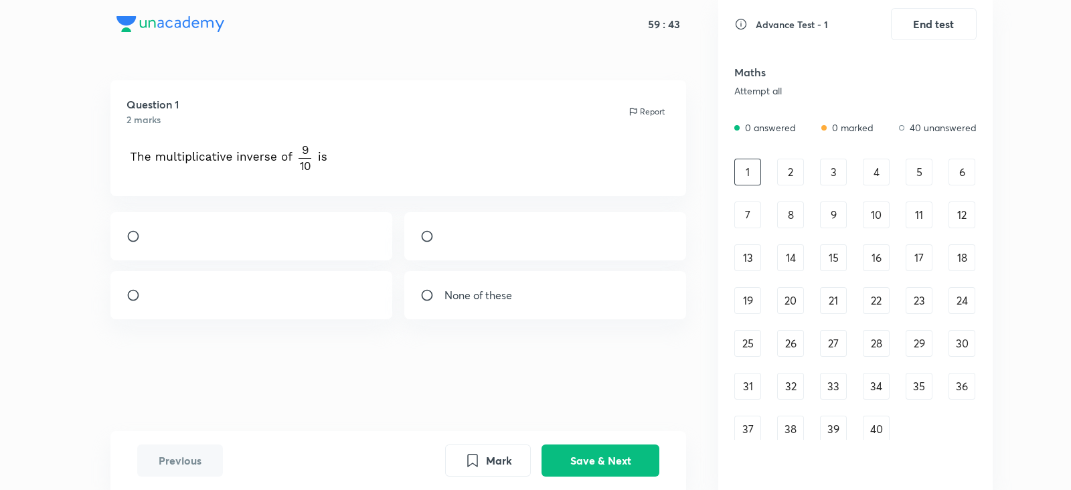
scroll to position [5, 0]
